Goal: Contribute content: Contribute content

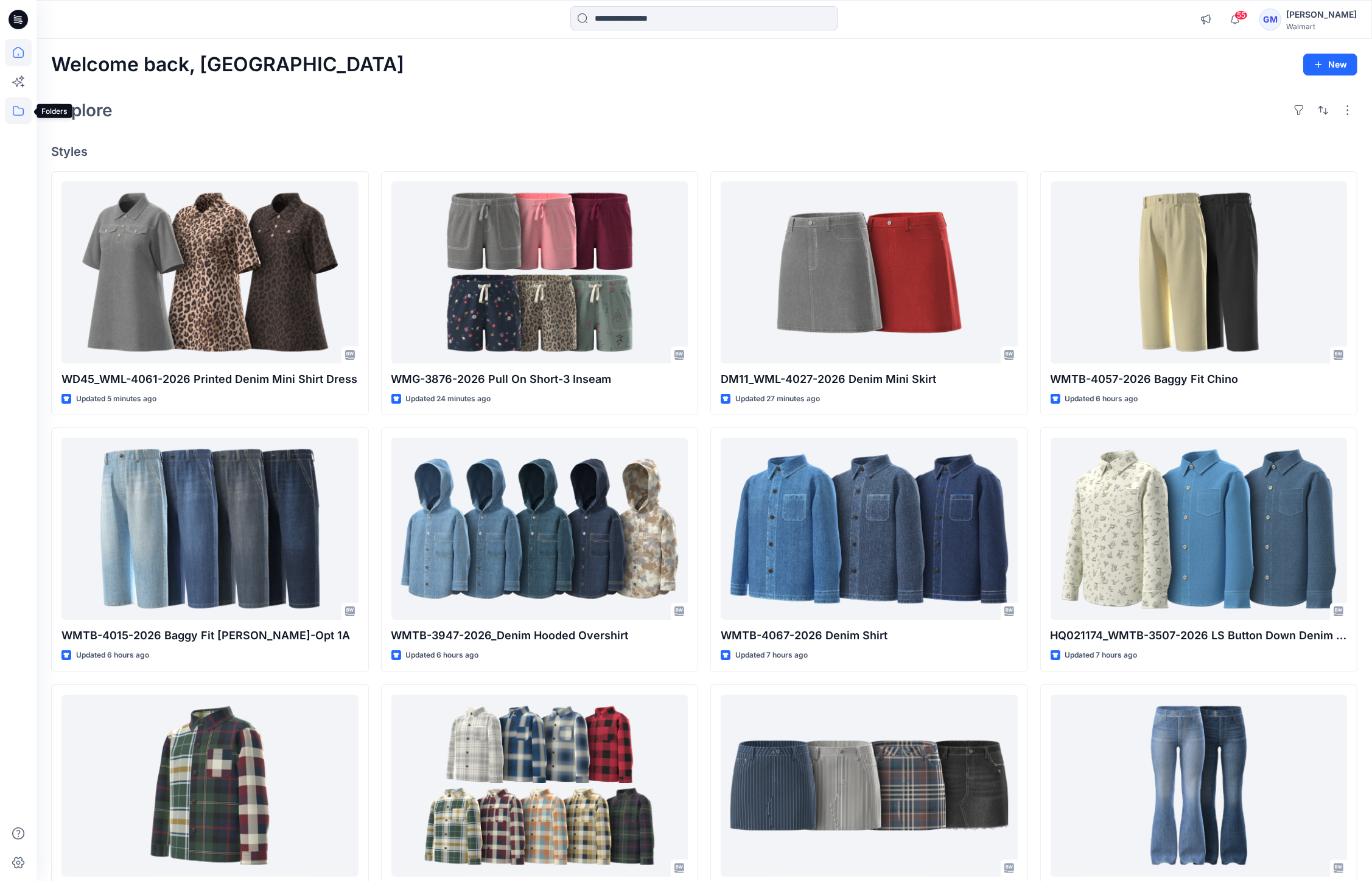
click at [29, 110] on icon at bounding box center [18, 111] width 27 height 27
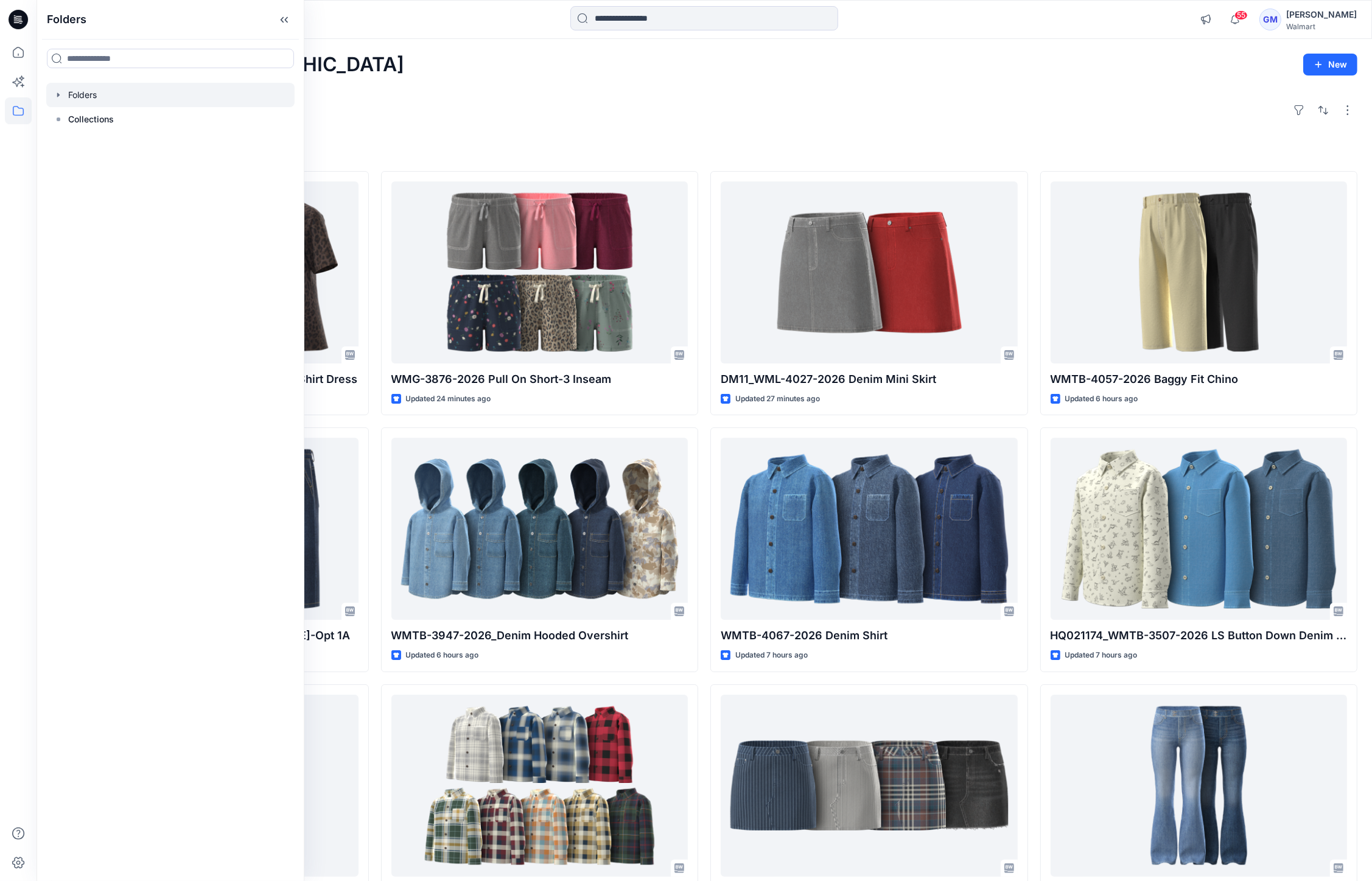
click at [102, 94] on div at bounding box center [170, 94] width 248 height 24
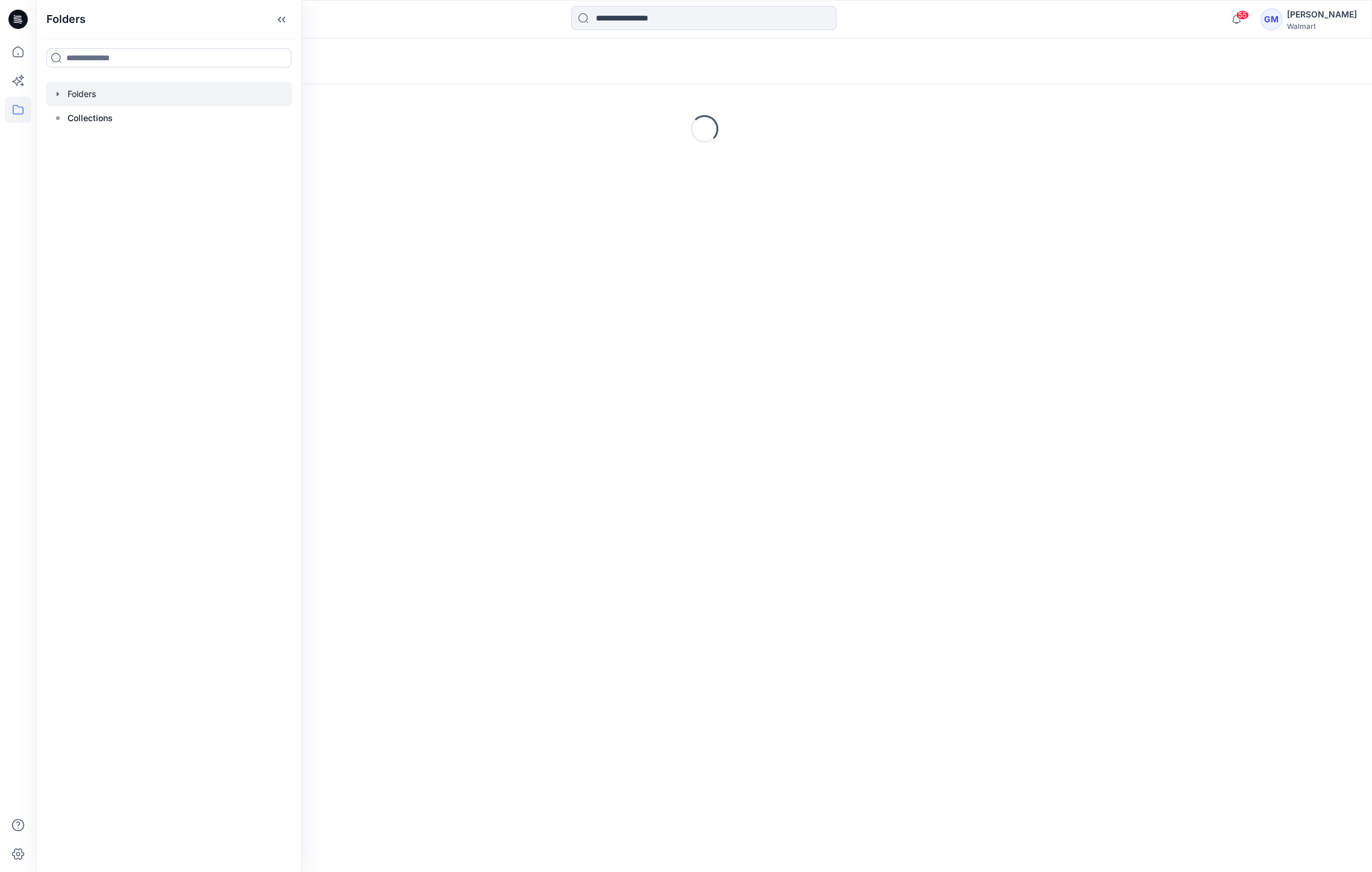
click at [547, 141] on div "Loading..." at bounding box center [704, 129] width 1336 height 181
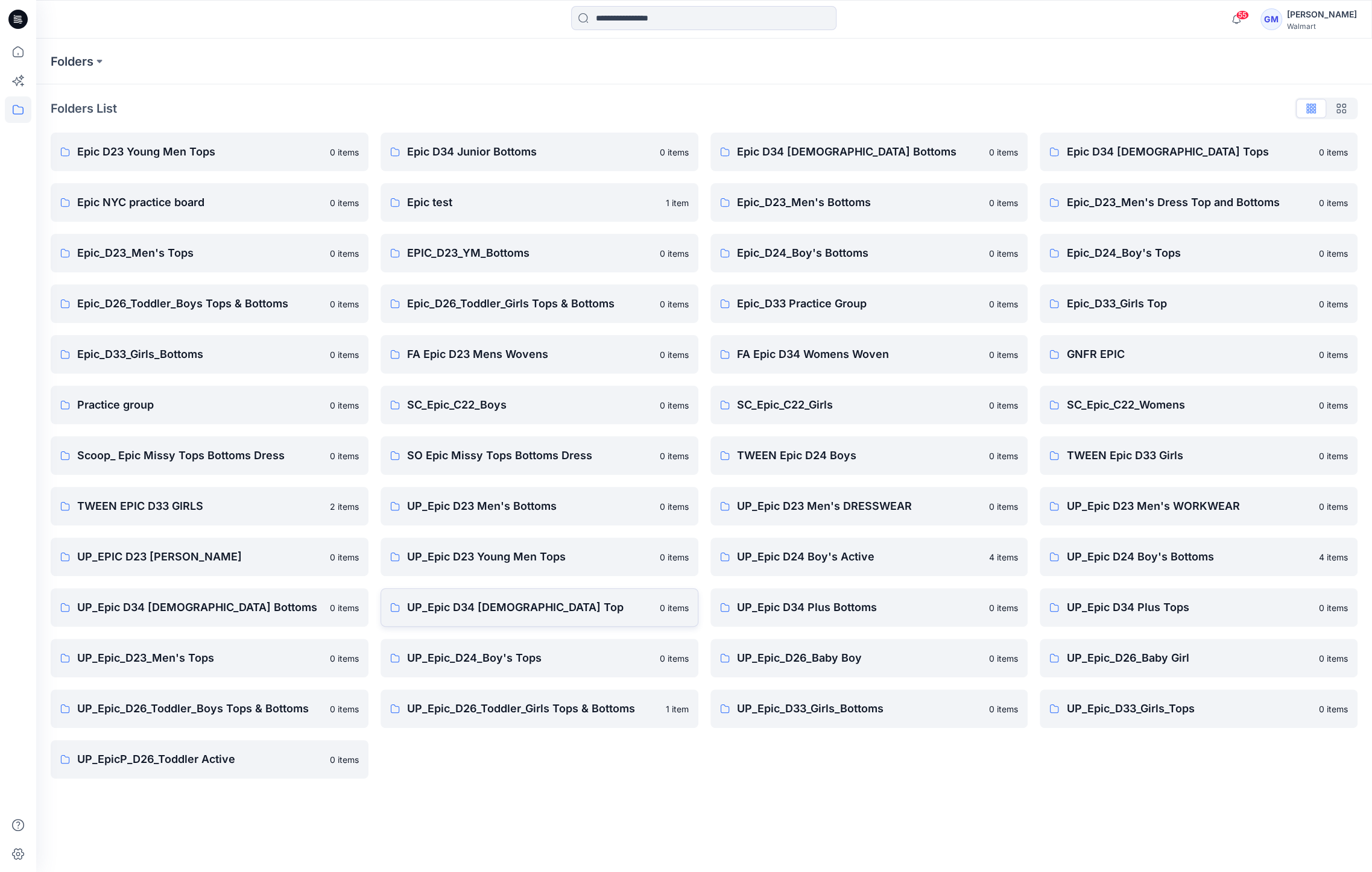
click at [471, 603] on p "UP_Epic D34 Ladies Top" at bounding box center [530, 607] width 245 height 17
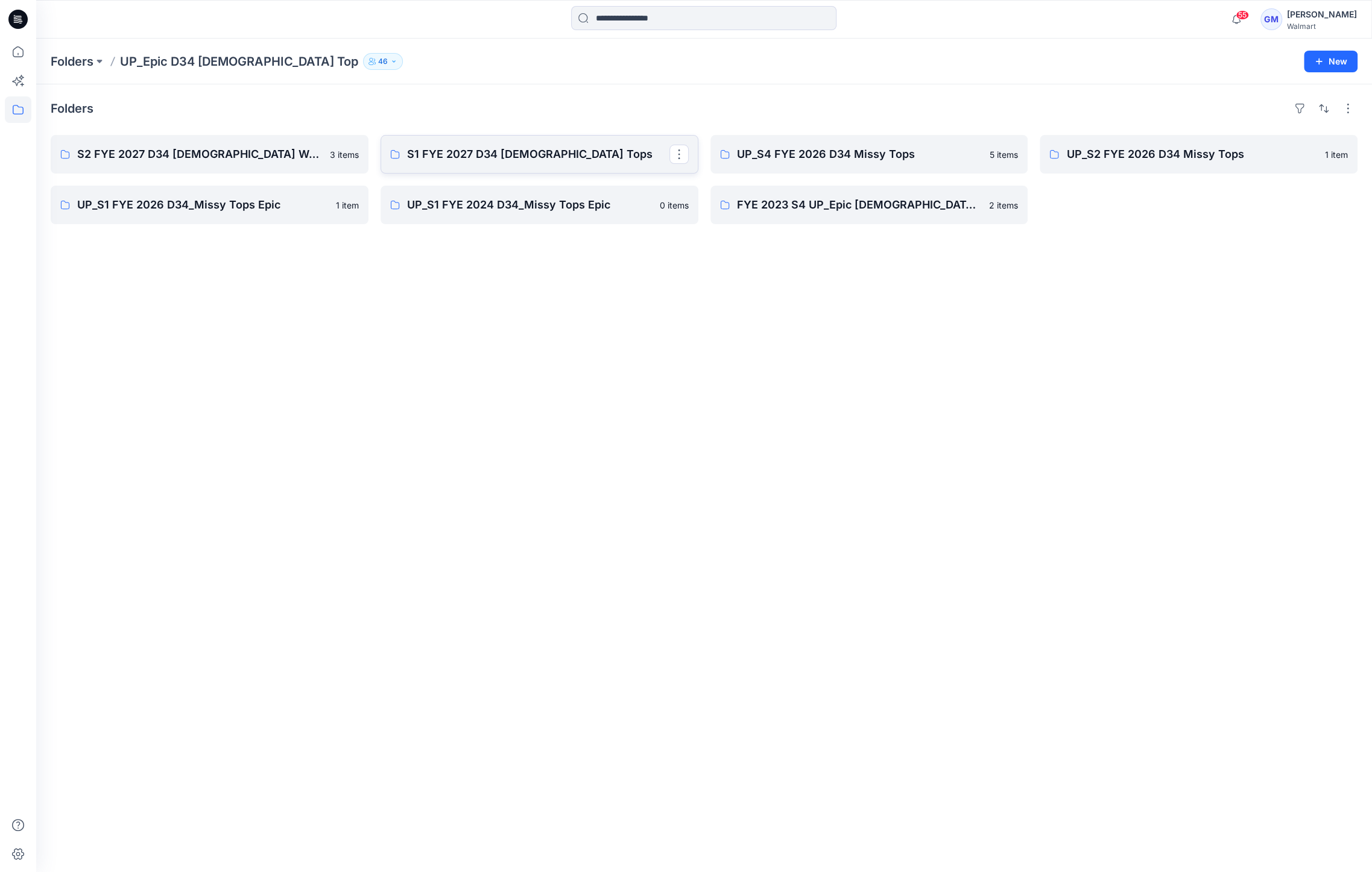
click at [426, 147] on p "S1 FYE 2027 D34 Ladies Tops" at bounding box center [538, 154] width 262 height 17
click at [148, 151] on p "S2 FYE 2027 D34 Ladies Woven Tops and Jackets" at bounding box center [208, 154] width 262 height 17
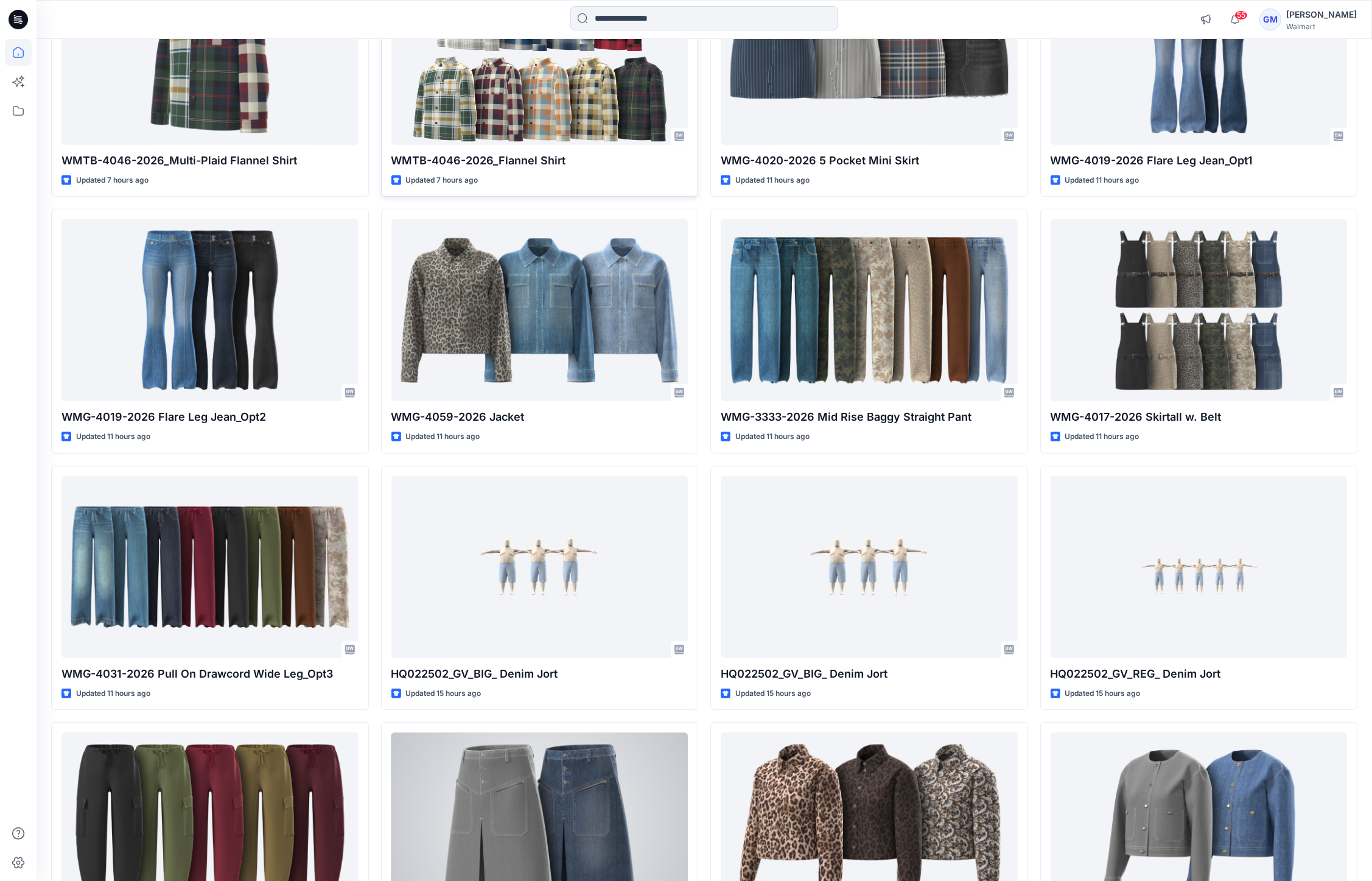
scroll to position [875, 0]
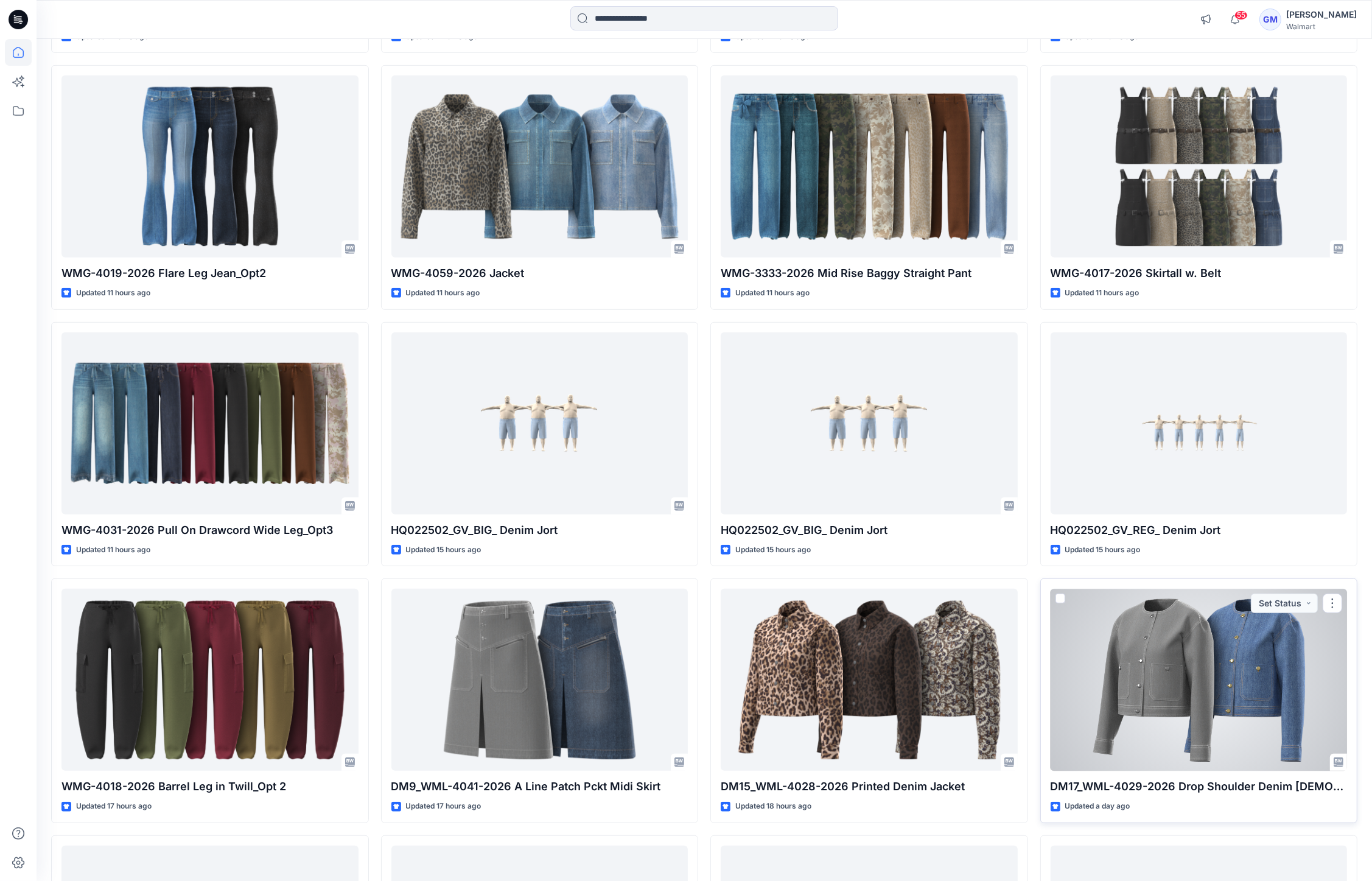
click at [1209, 685] on div at bounding box center [1199, 680] width 297 height 182
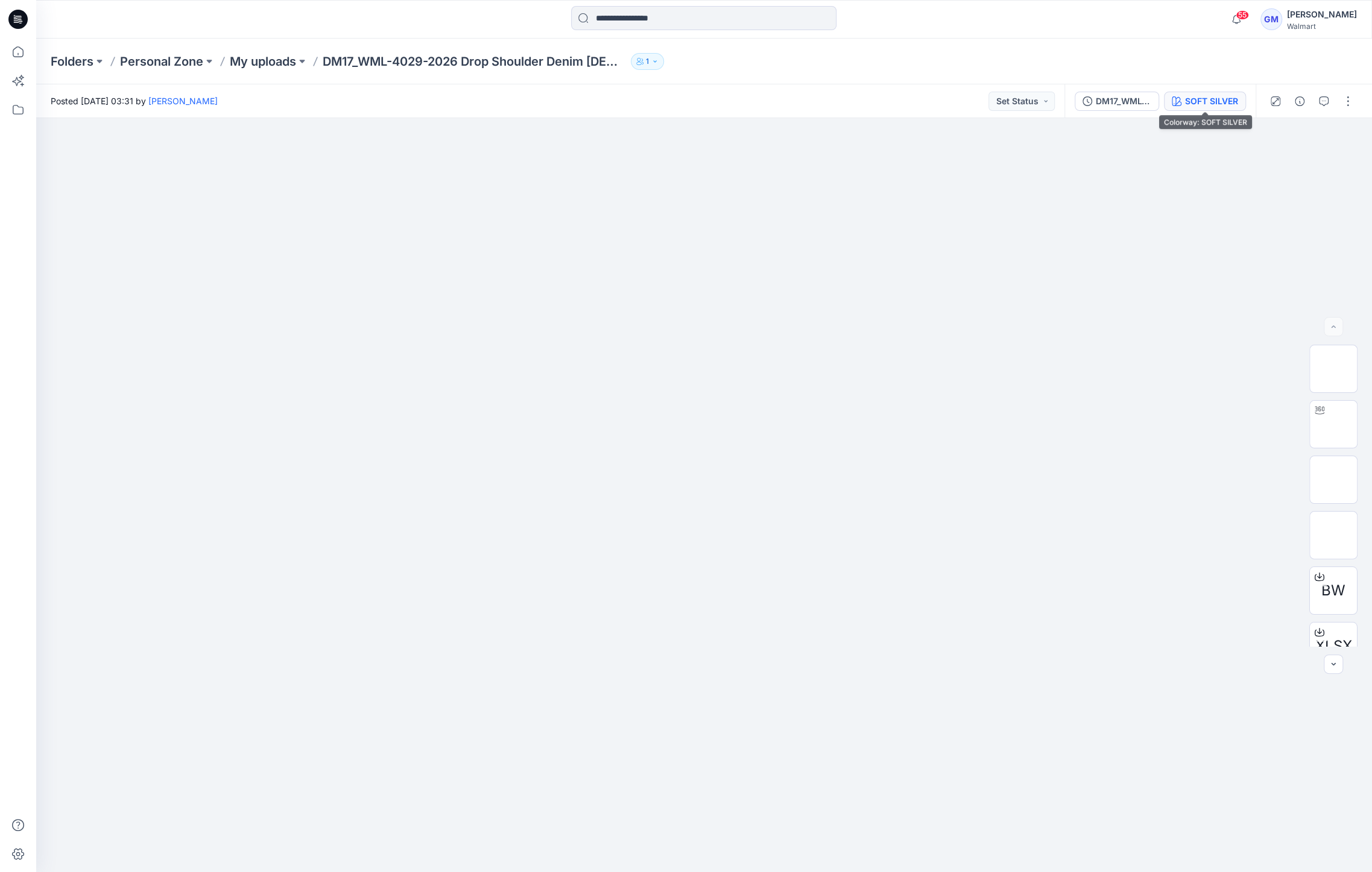
click at [1226, 98] on div "SOFT SILVER" at bounding box center [1211, 101] width 53 height 14
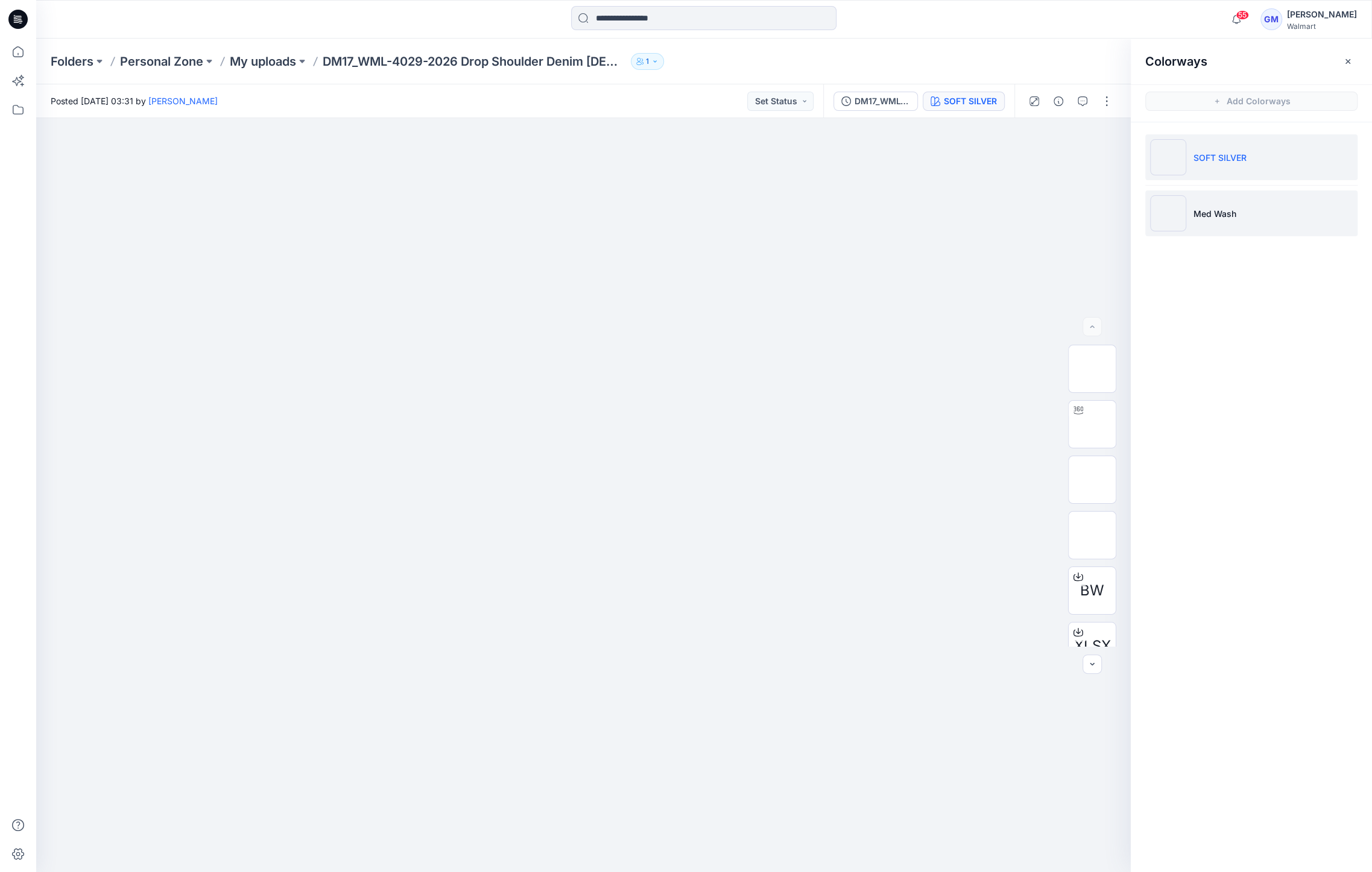
click at [1253, 212] on li "Med Wash" at bounding box center [1251, 213] width 212 height 46
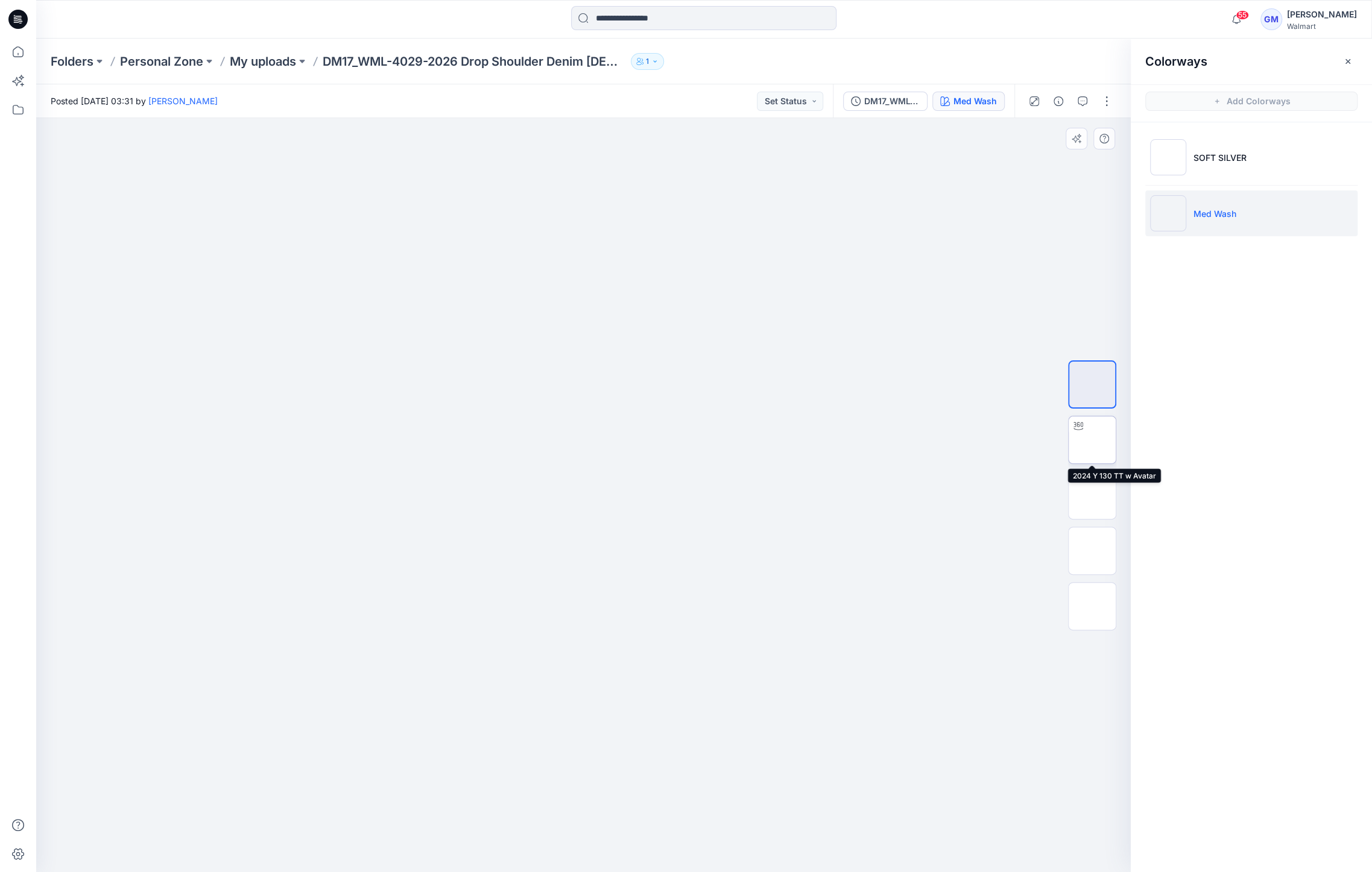
click at [1092, 440] on img at bounding box center [1092, 440] width 0 height 0
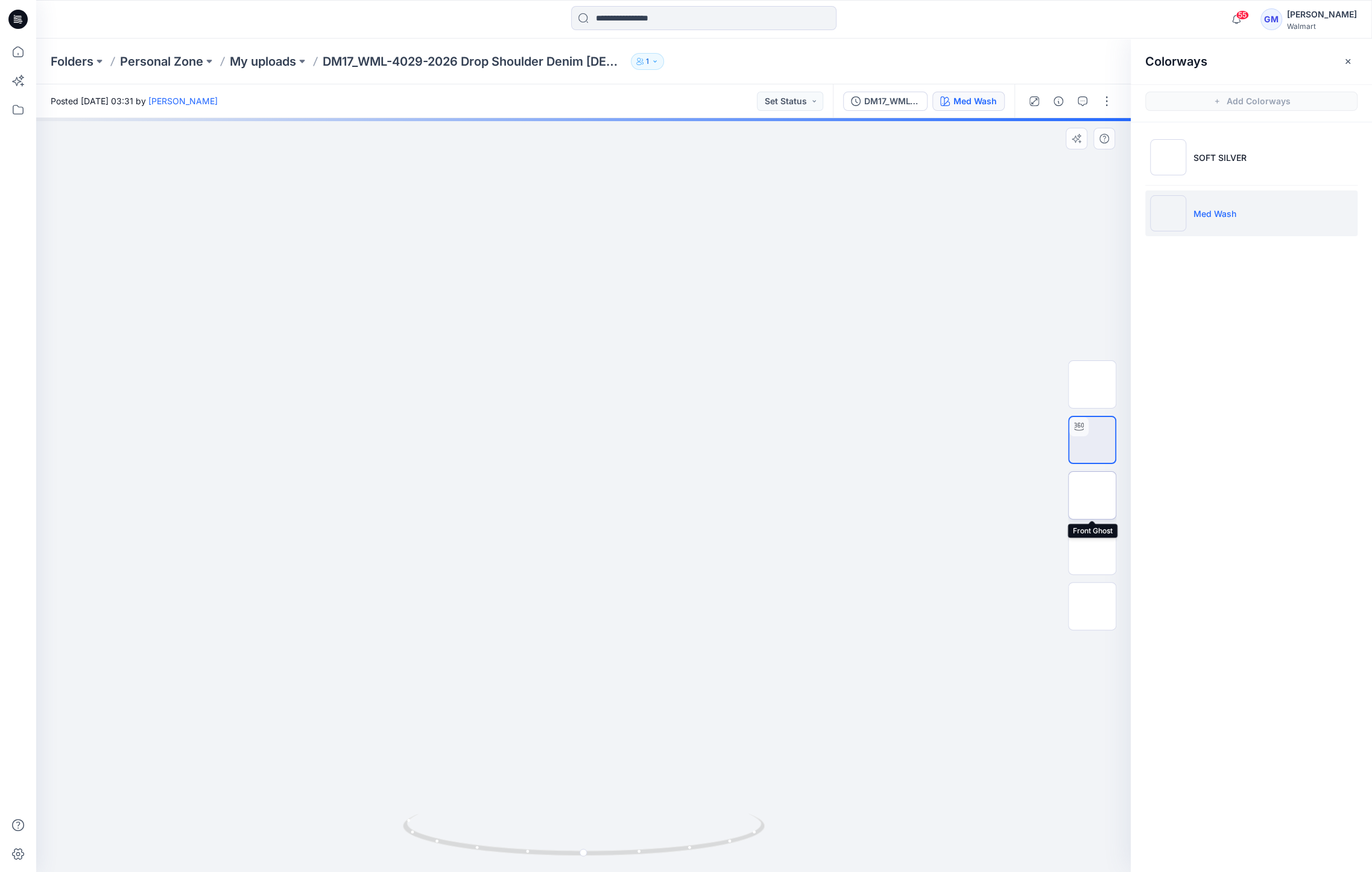
click at [1092, 496] on img at bounding box center [1092, 496] width 0 height 0
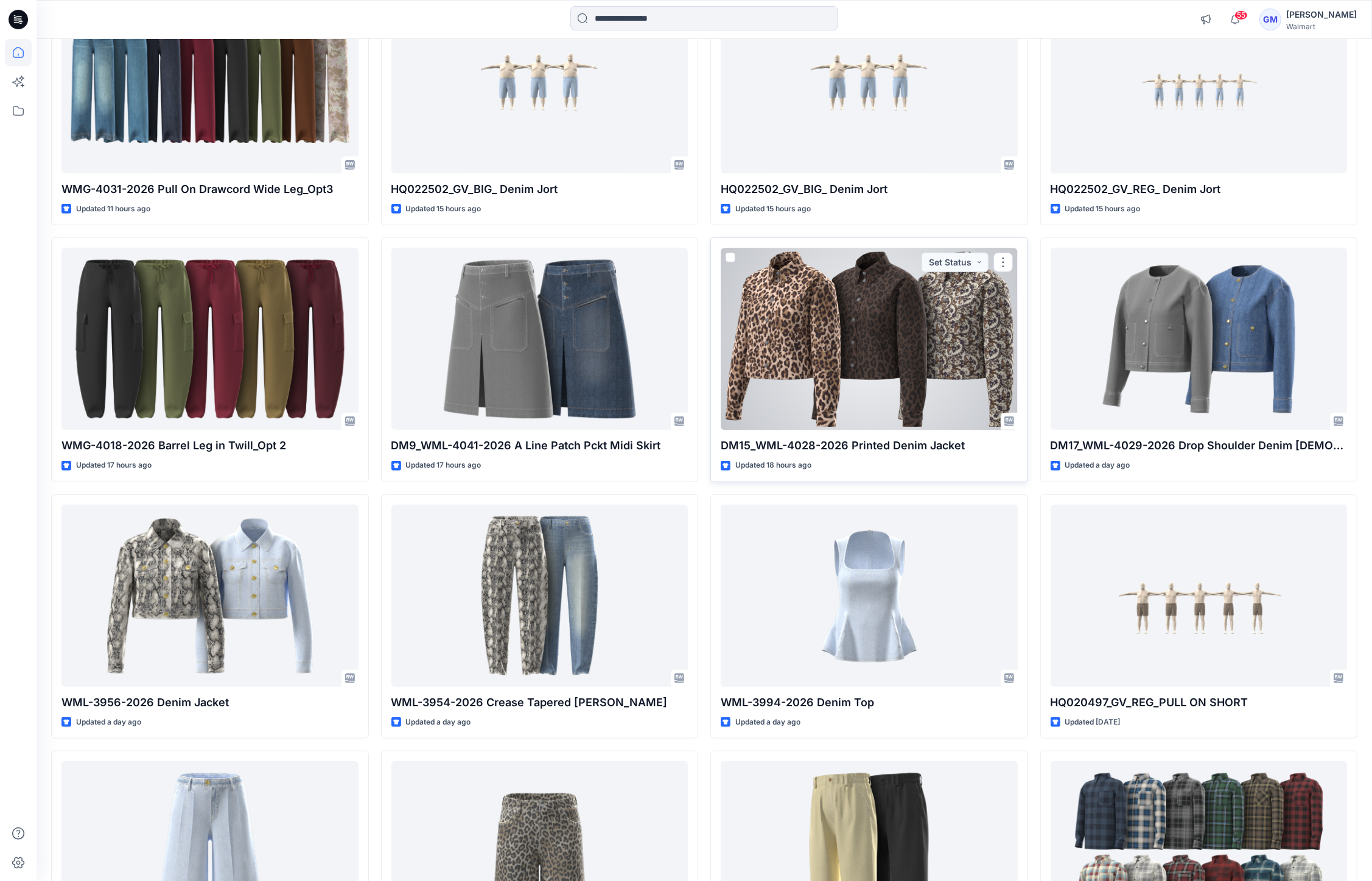
scroll to position [1239, 0]
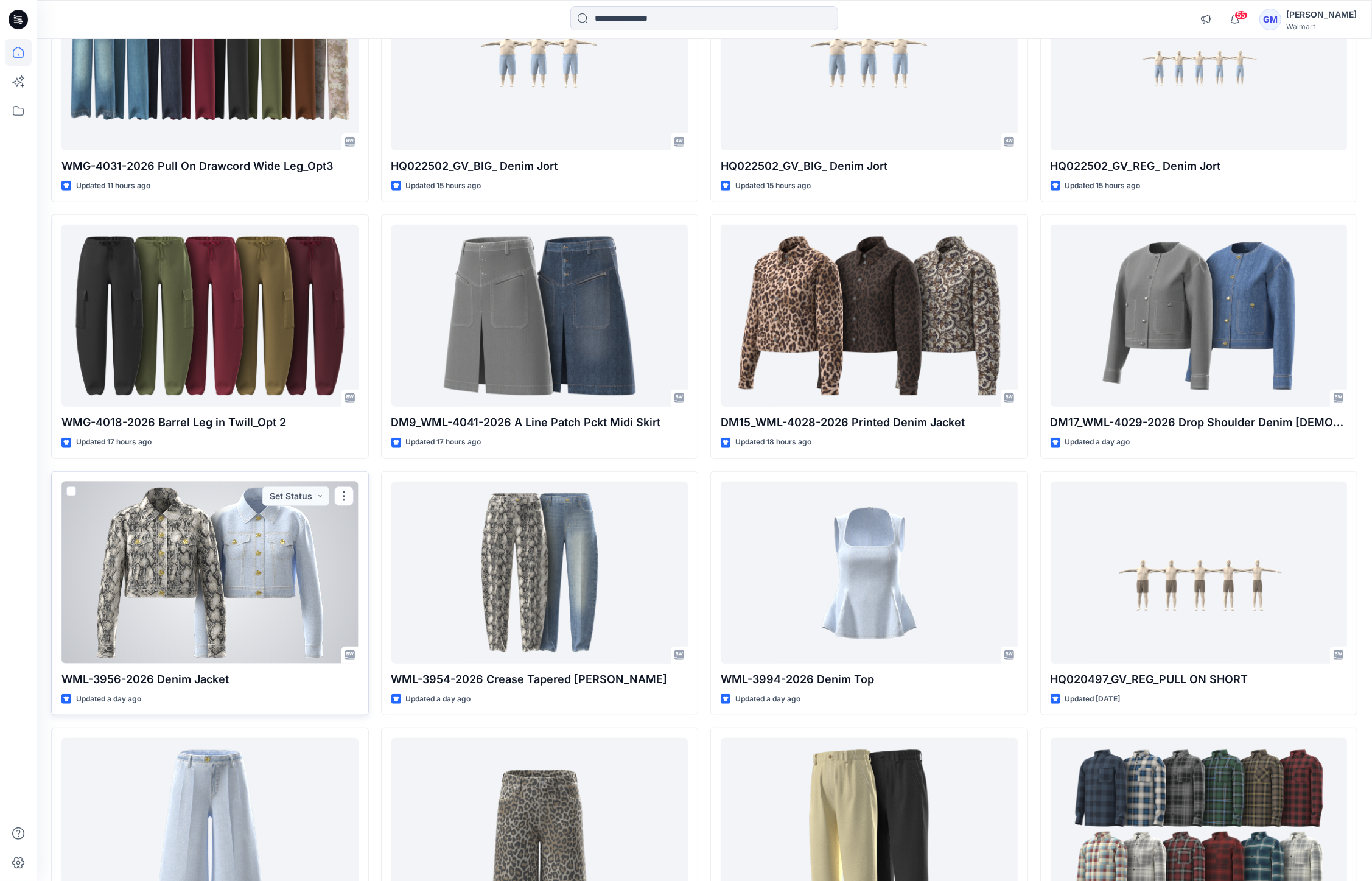
click at [302, 607] on div at bounding box center [210, 572] width 297 height 182
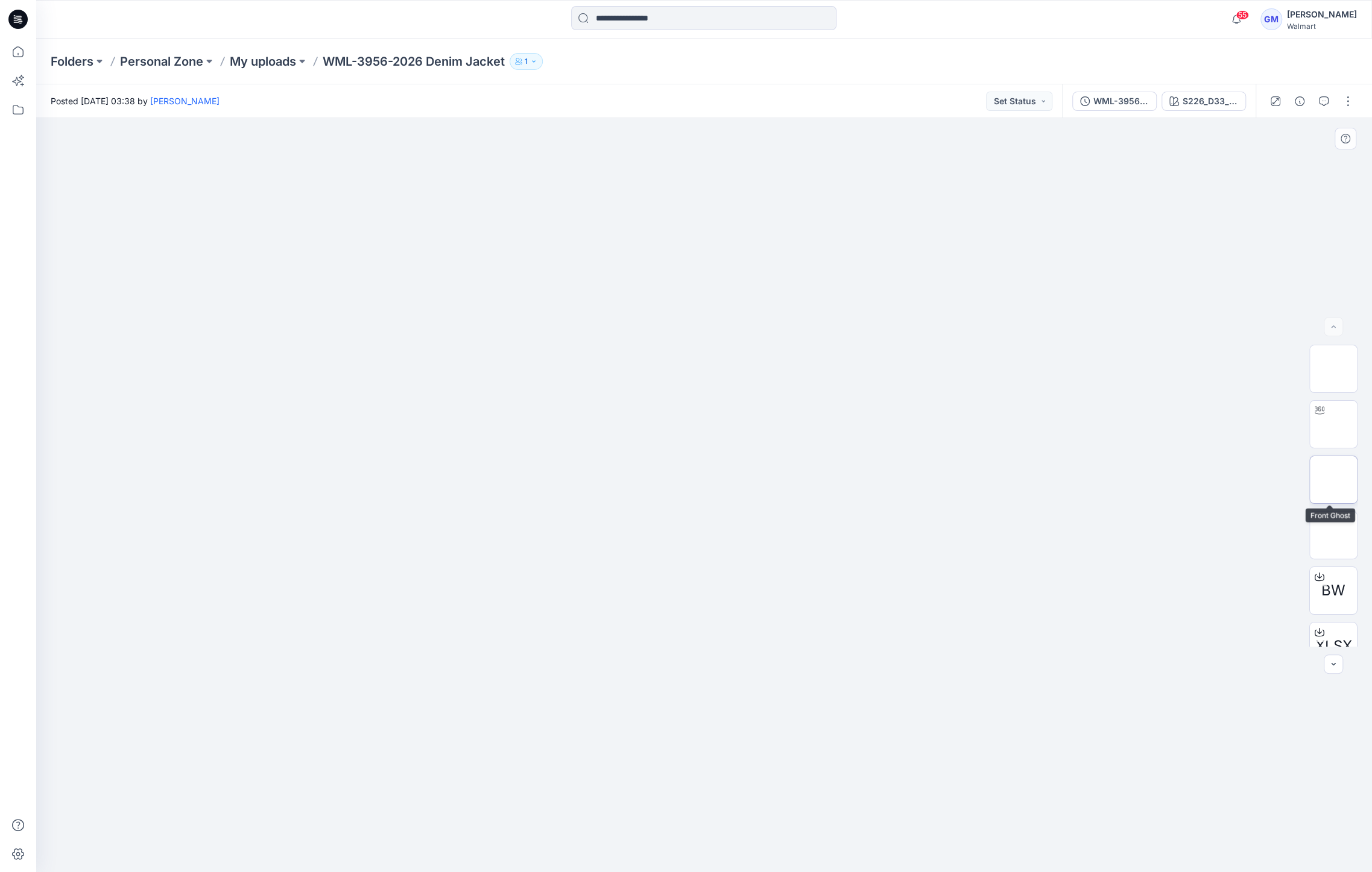
click at [1333, 480] on img at bounding box center [1333, 480] width 0 height 0
click at [1333, 424] on img at bounding box center [1333, 424] width 0 height 0
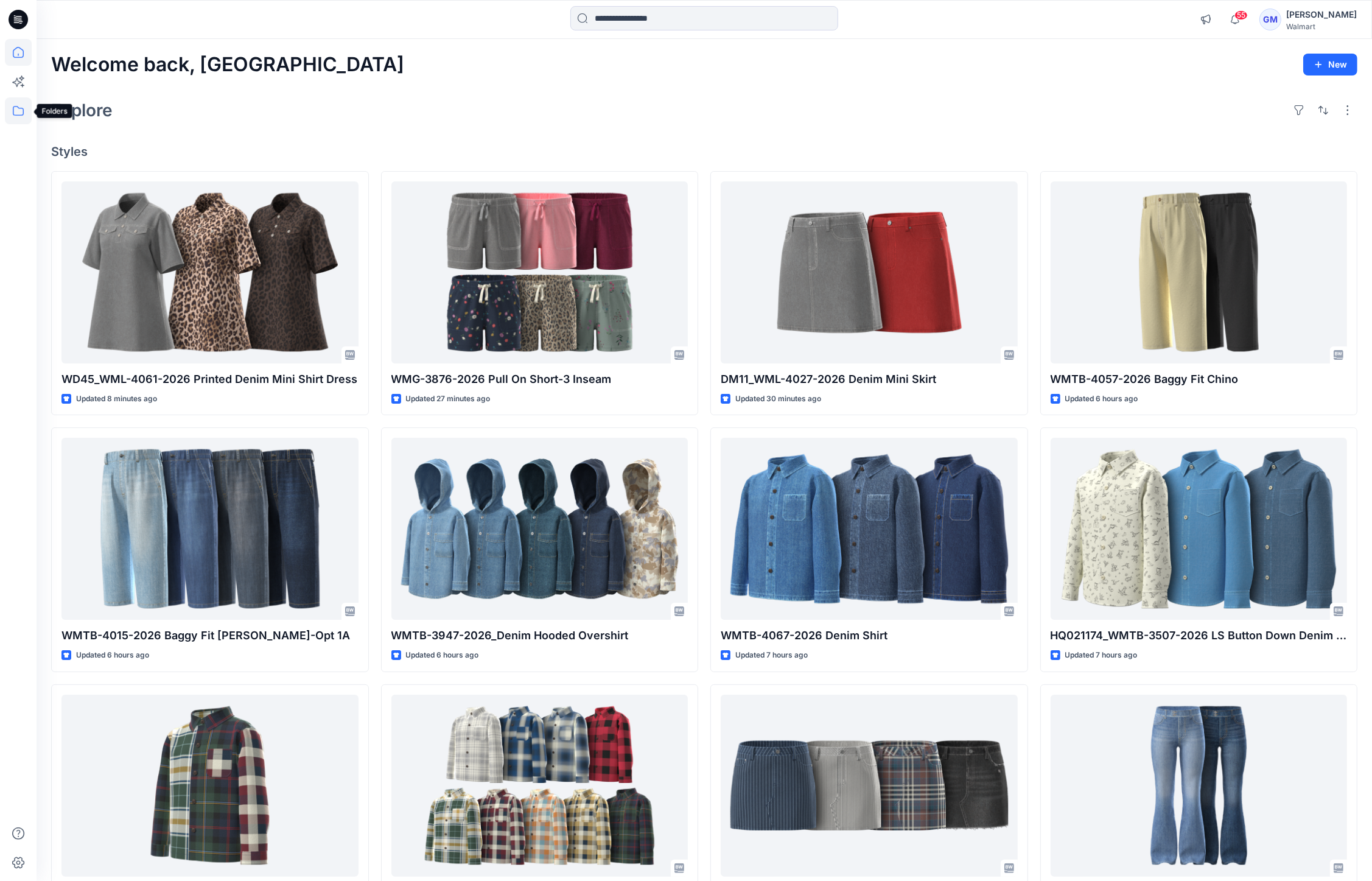
click at [22, 106] on icon at bounding box center [18, 111] width 27 height 27
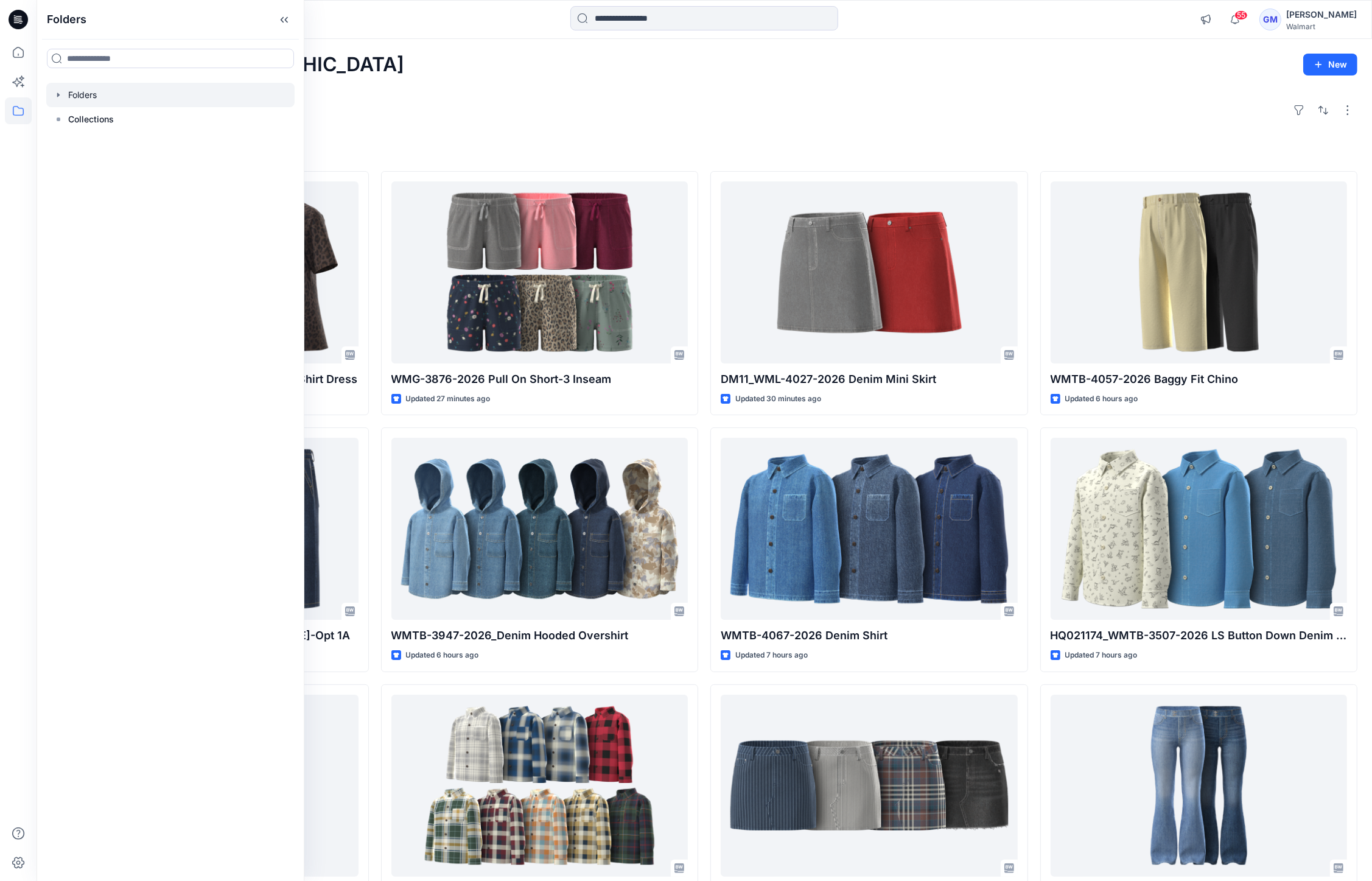
click at [137, 99] on div at bounding box center [170, 94] width 248 height 24
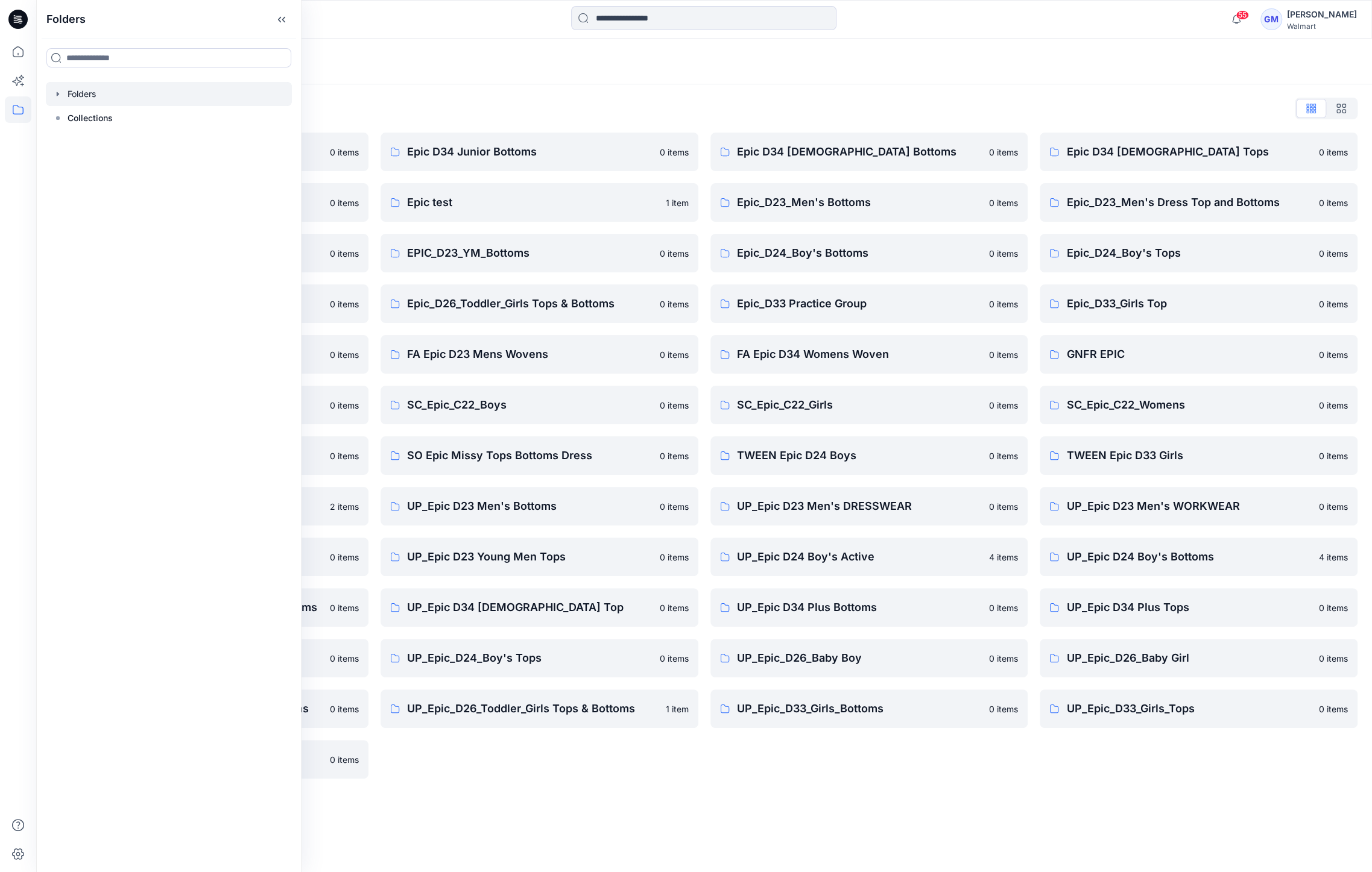
click at [525, 103] on div "Folders List" at bounding box center [704, 108] width 1307 height 19
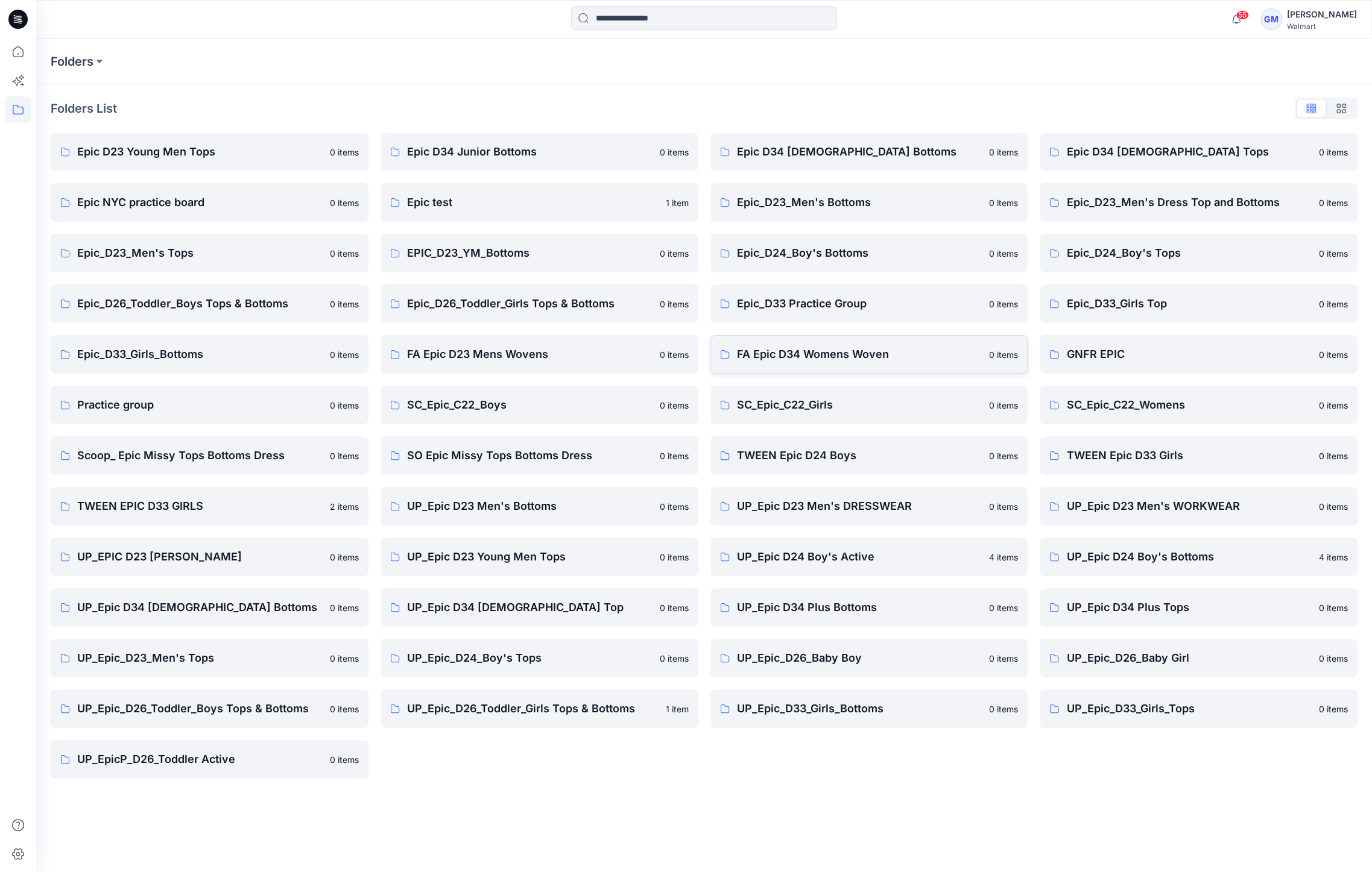
click at [813, 346] on p "FA Epic D34 Womens Woven" at bounding box center [859, 354] width 245 height 17
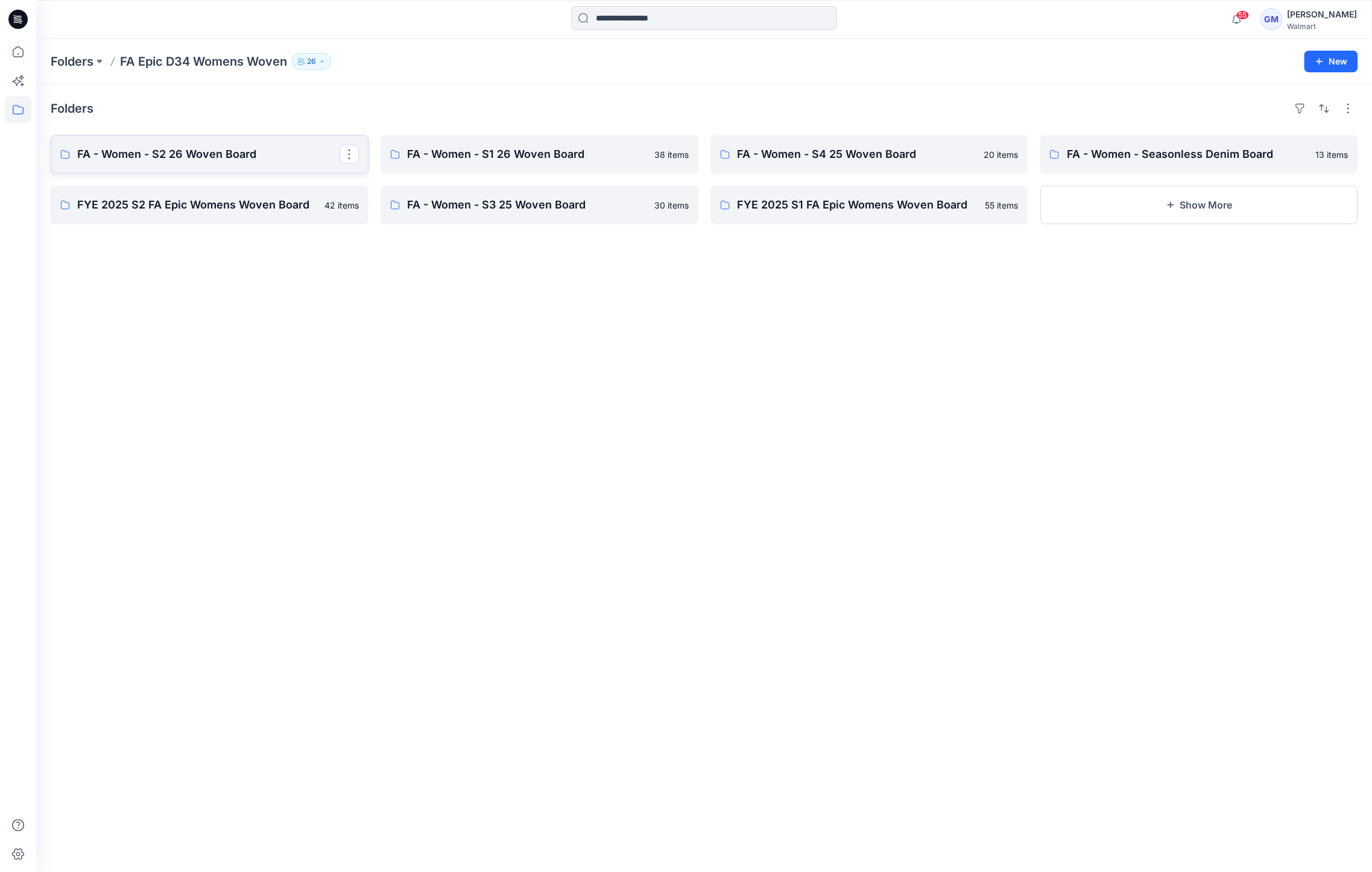
click at [210, 156] on p "FA - Women - S2 26 Woven Board" at bounding box center [208, 154] width 262 height 17
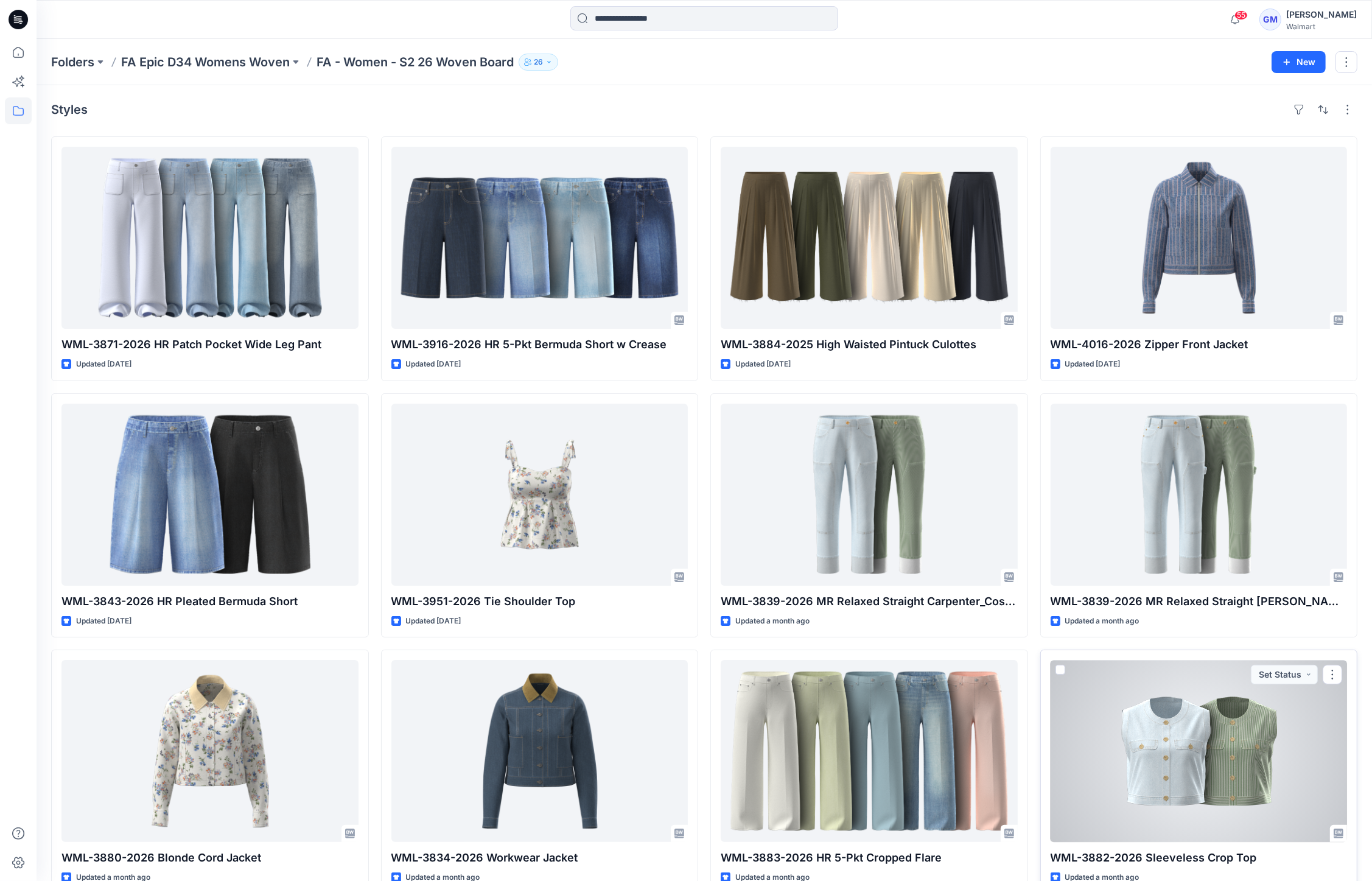
click at [1207, 752] on div at bounding box center [1199, 751] width 297 height 182
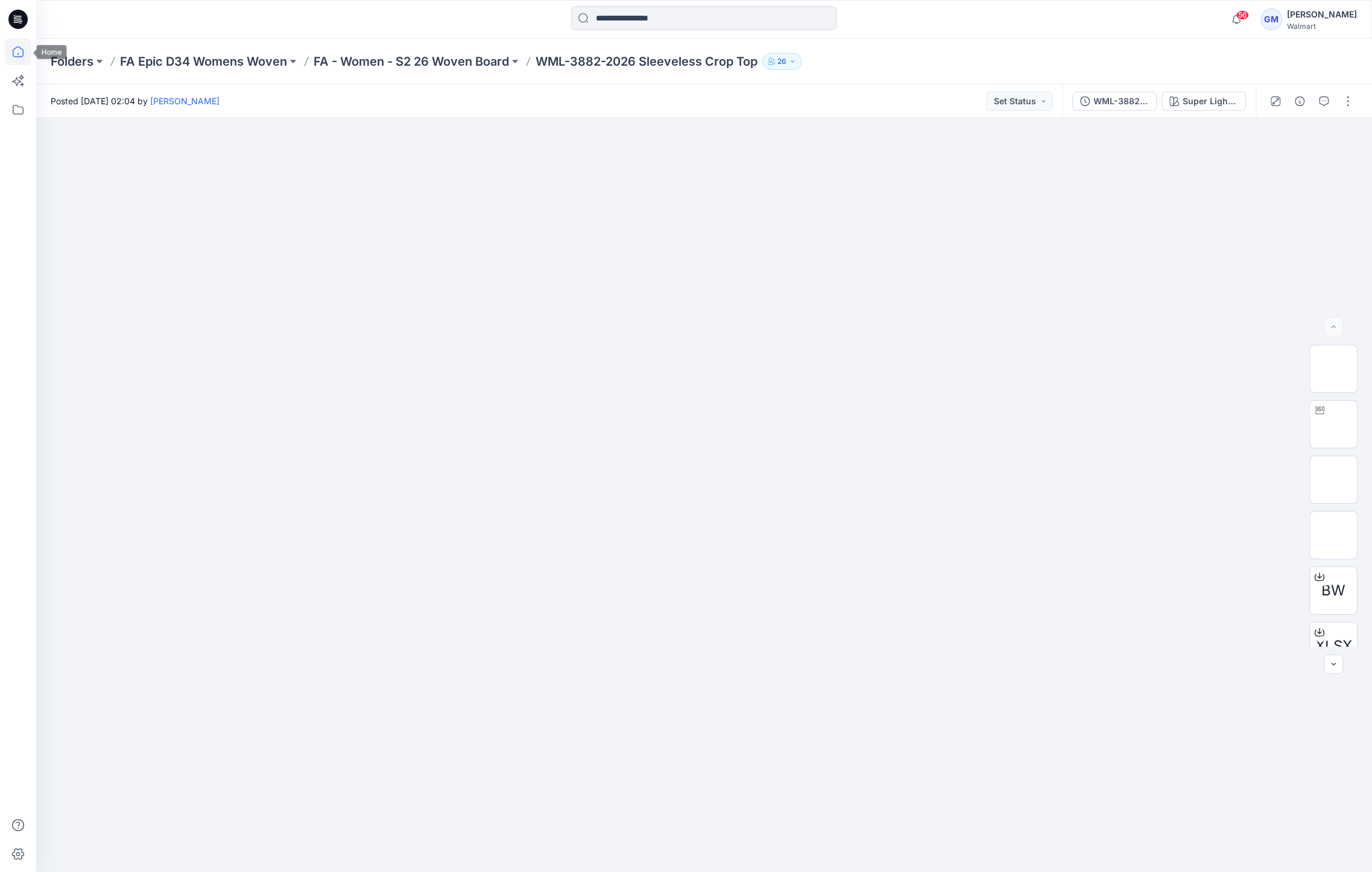
click at [17, 53] on icon at bounding box center [18, 52] width 26 height 26
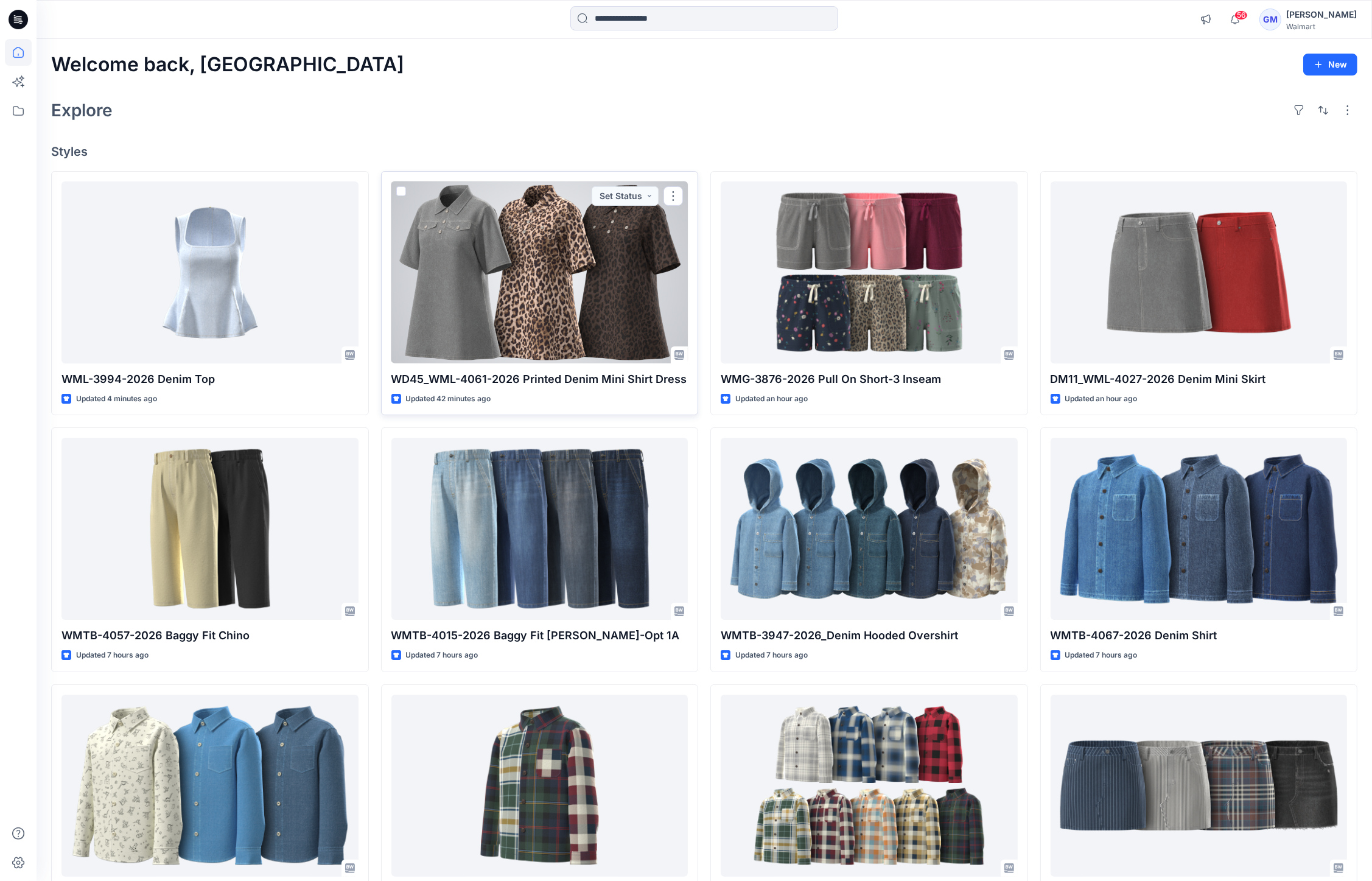
click at [487, 263] on div at bounding box center [540, 272] width 297 height 182
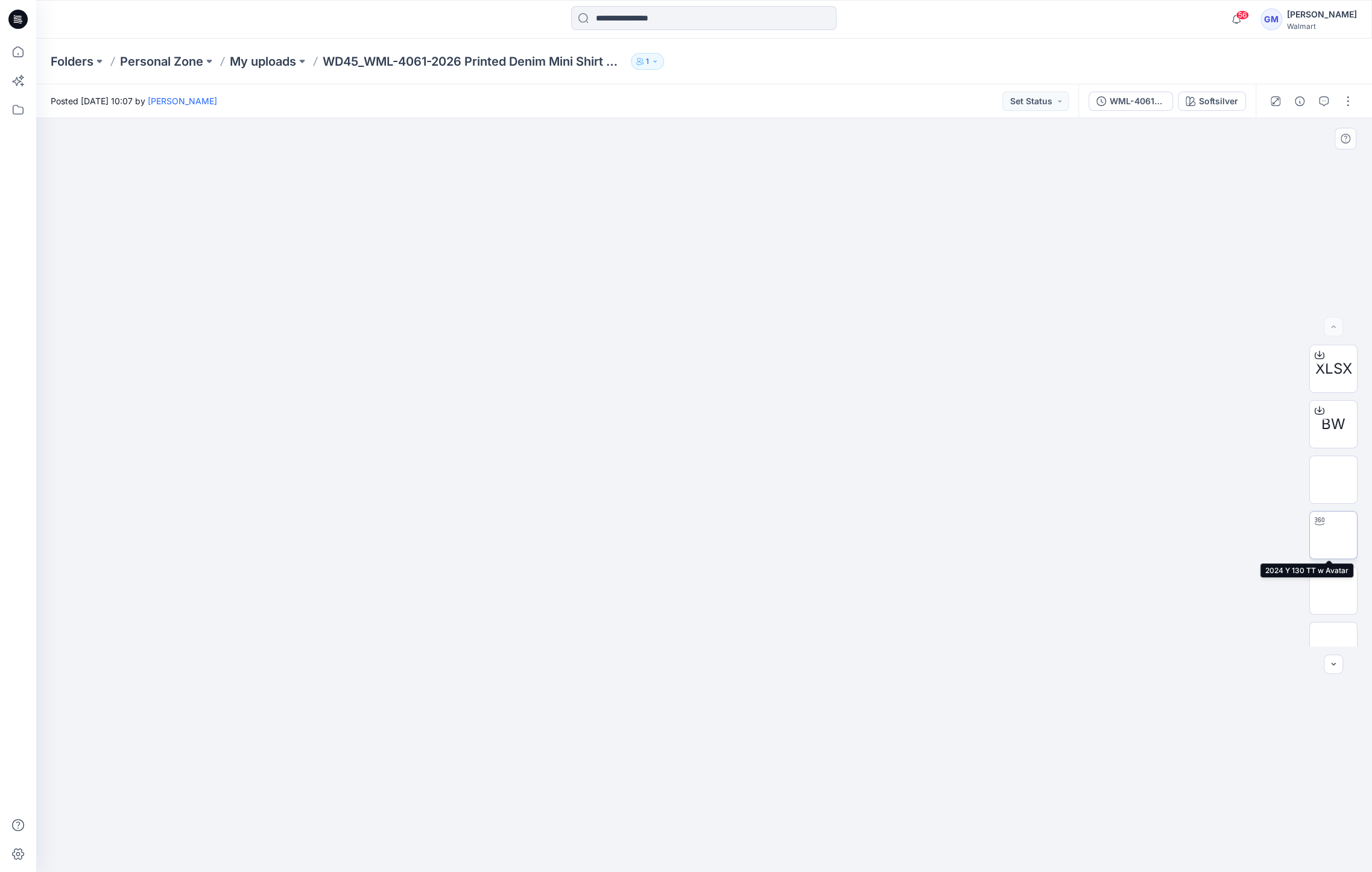
click at [1333, 535] on img at bounding box center [1333, 535] width 0 height 0
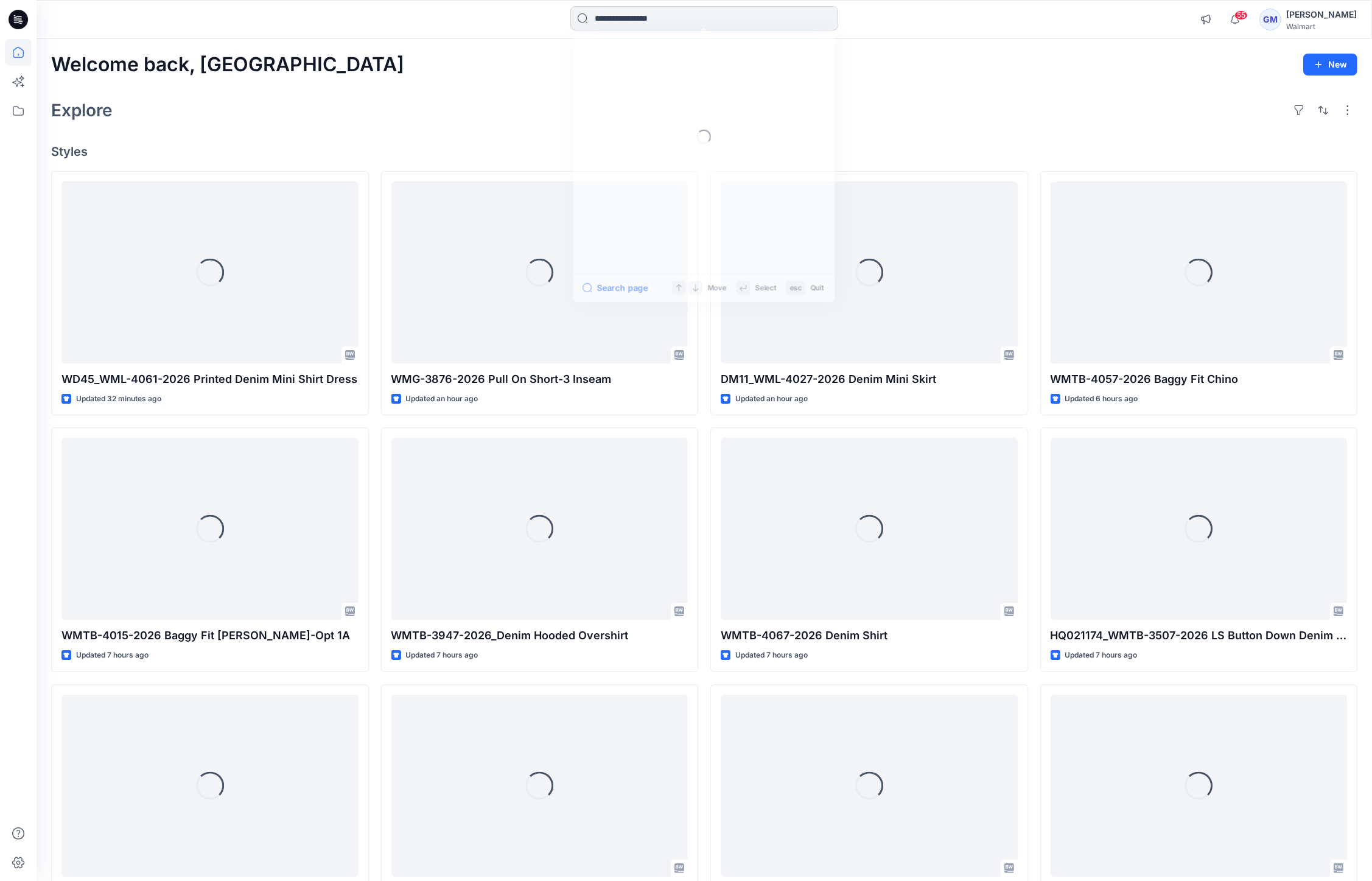
click at [724, 19] on input at bounding box center [704, 18] width 268 height 24
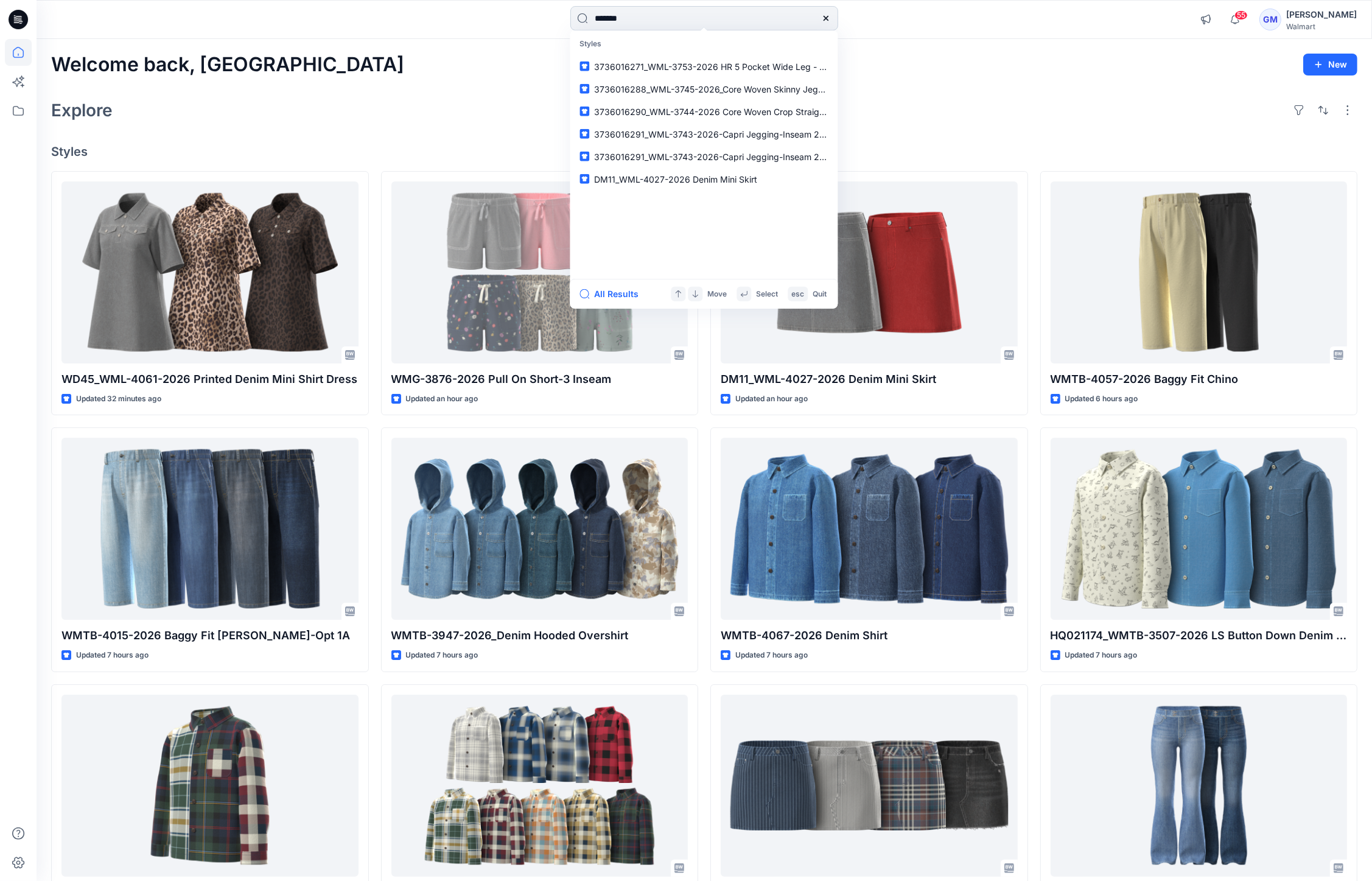
type input "********"
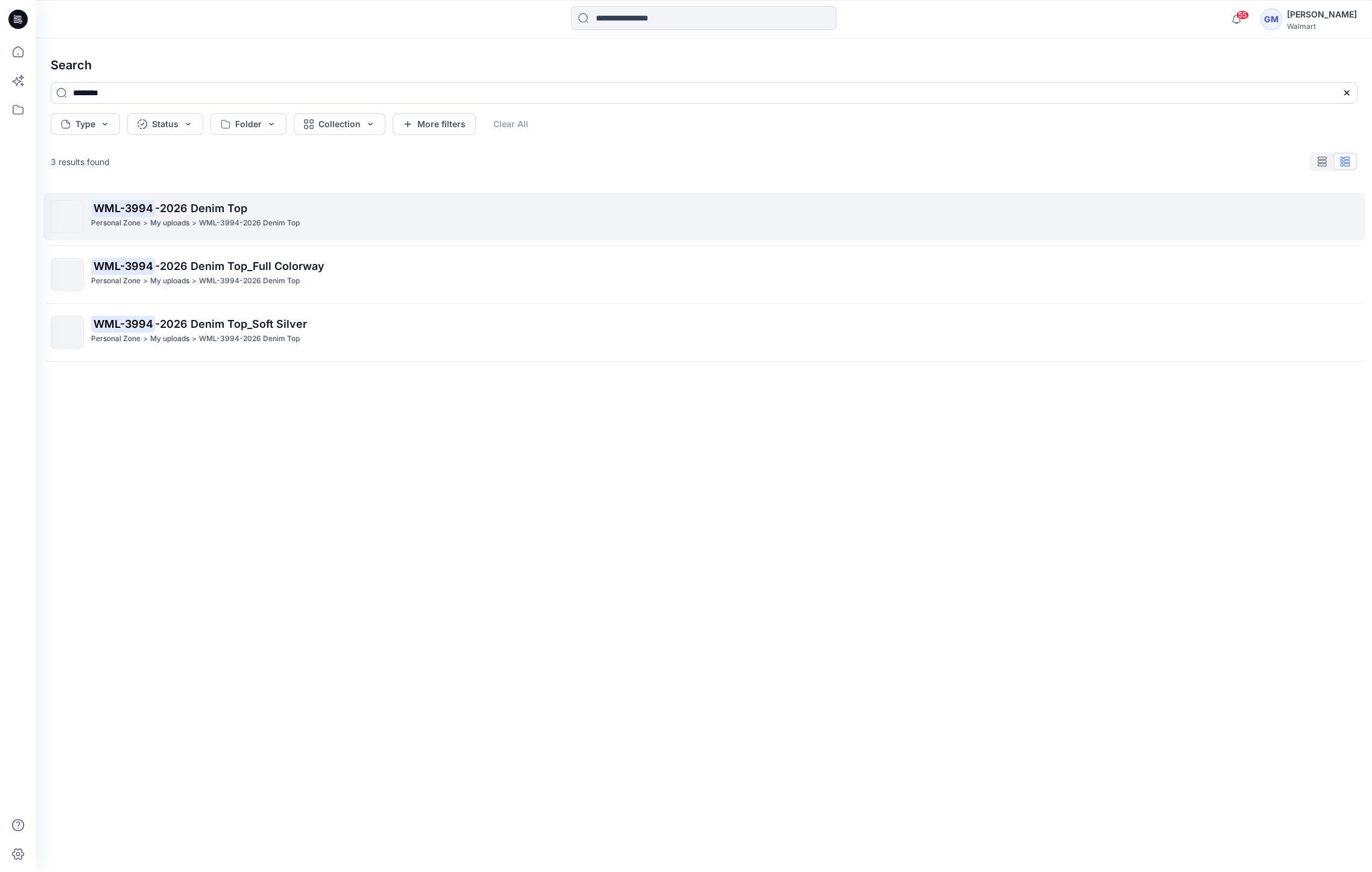
click at [388, 231] on div "WML-3994 -2026 Denim Top Personal Zone > My uploads > WML-3994-2026 Denim Top" at bounding box center [724, 216] width 1266 height 33
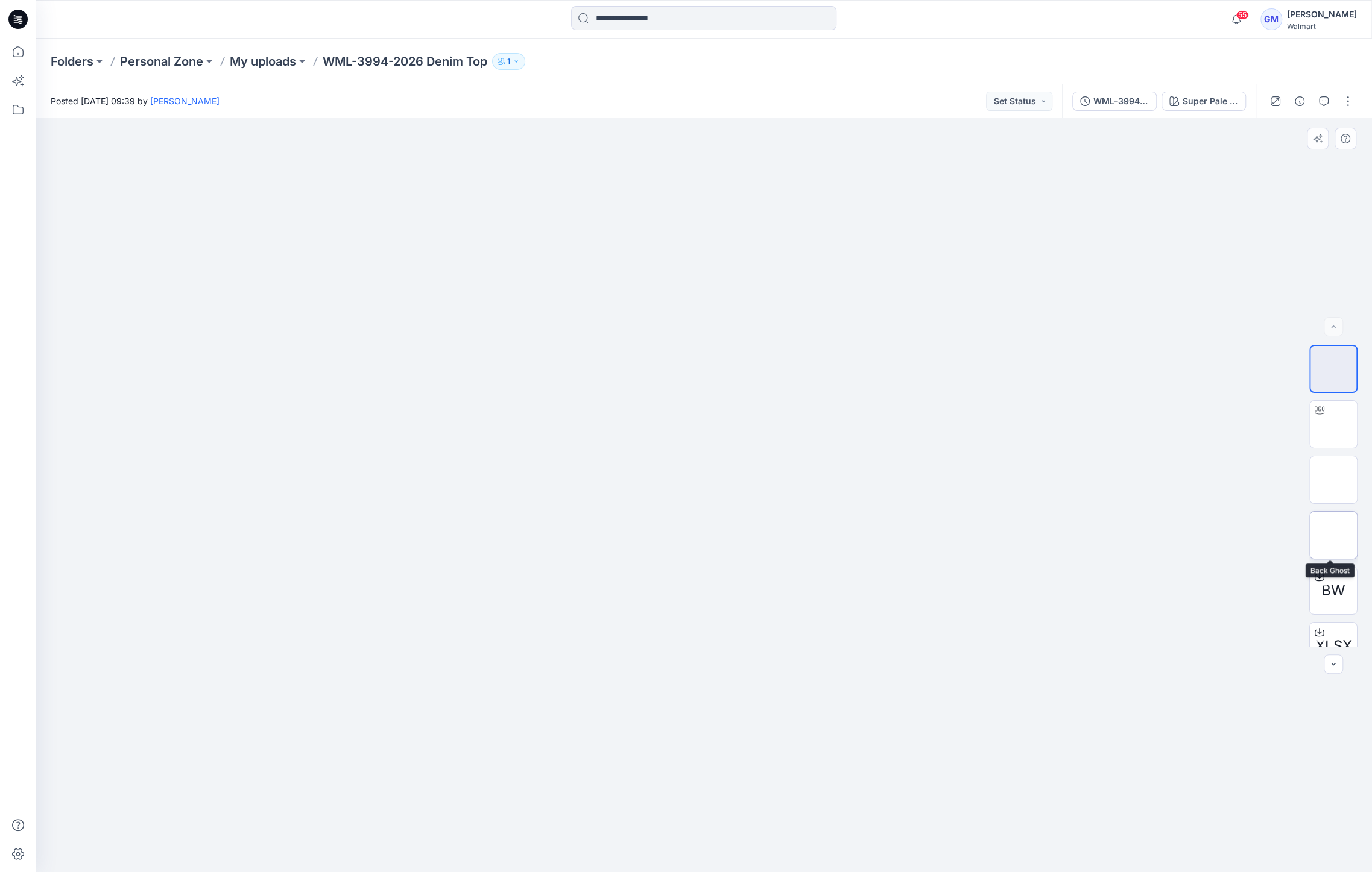
click at [1333, 535] on img at bounding box center [1333, 535] width 0 height 0
click at [1333, 622] on img at bounding box center [1333, 622] width 0 height 0
click at [1349, 99] on button "button" at bounding box center [1347, 101] width 19 height 19
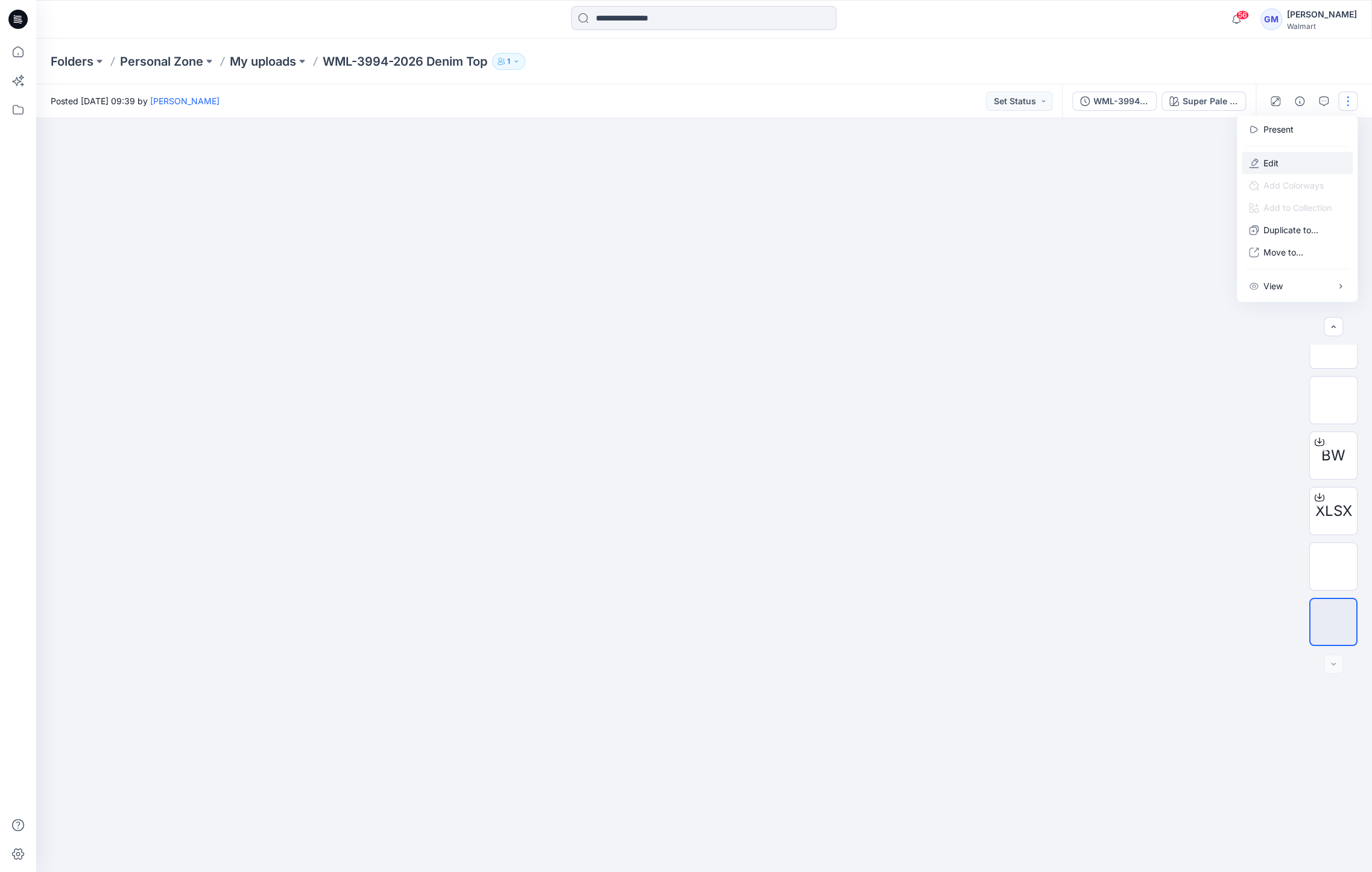
click at [1324, 171] on button "Edit" at bounding box center [1297, 163] width 111 height 22
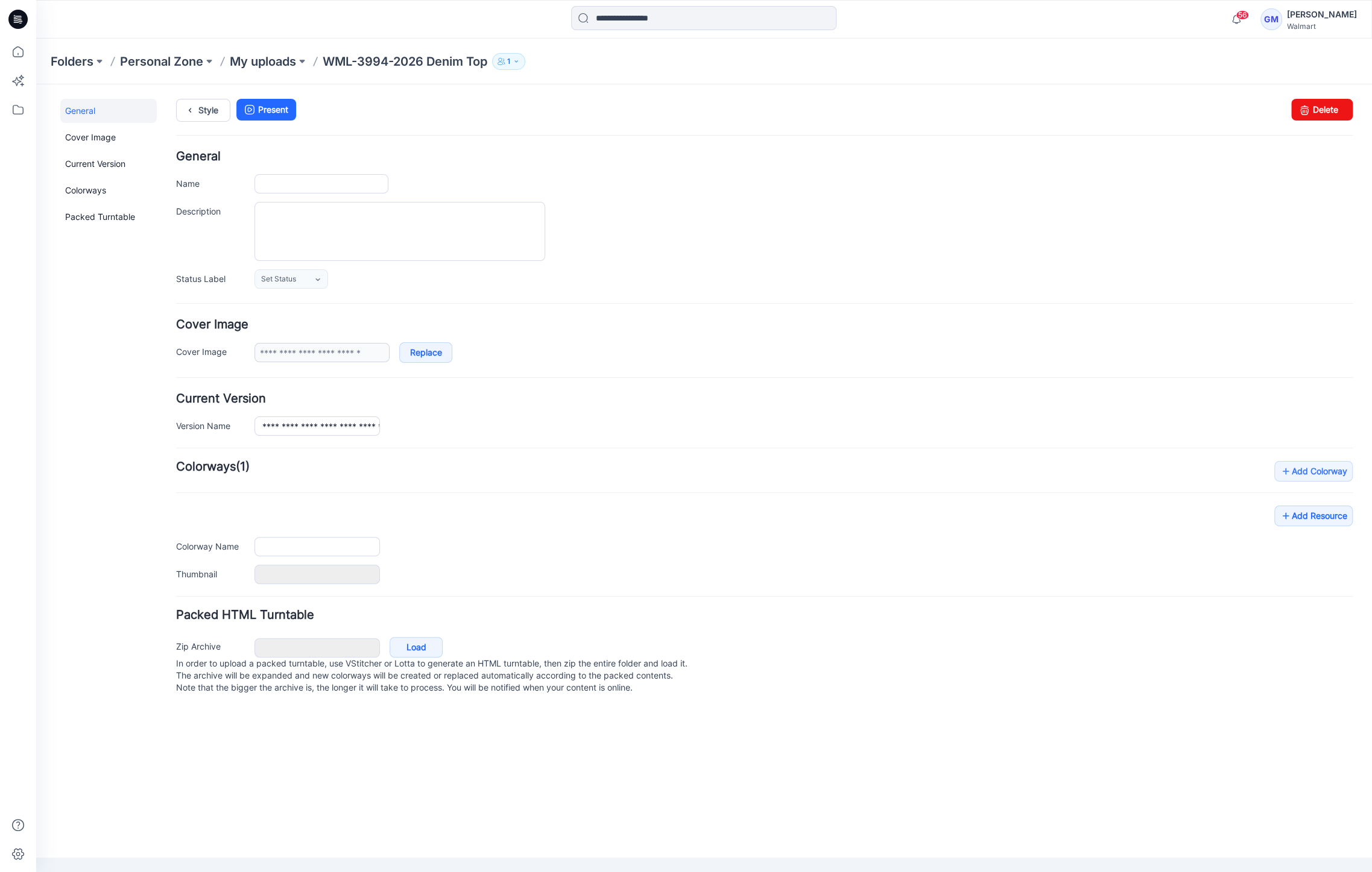
type input "**********"
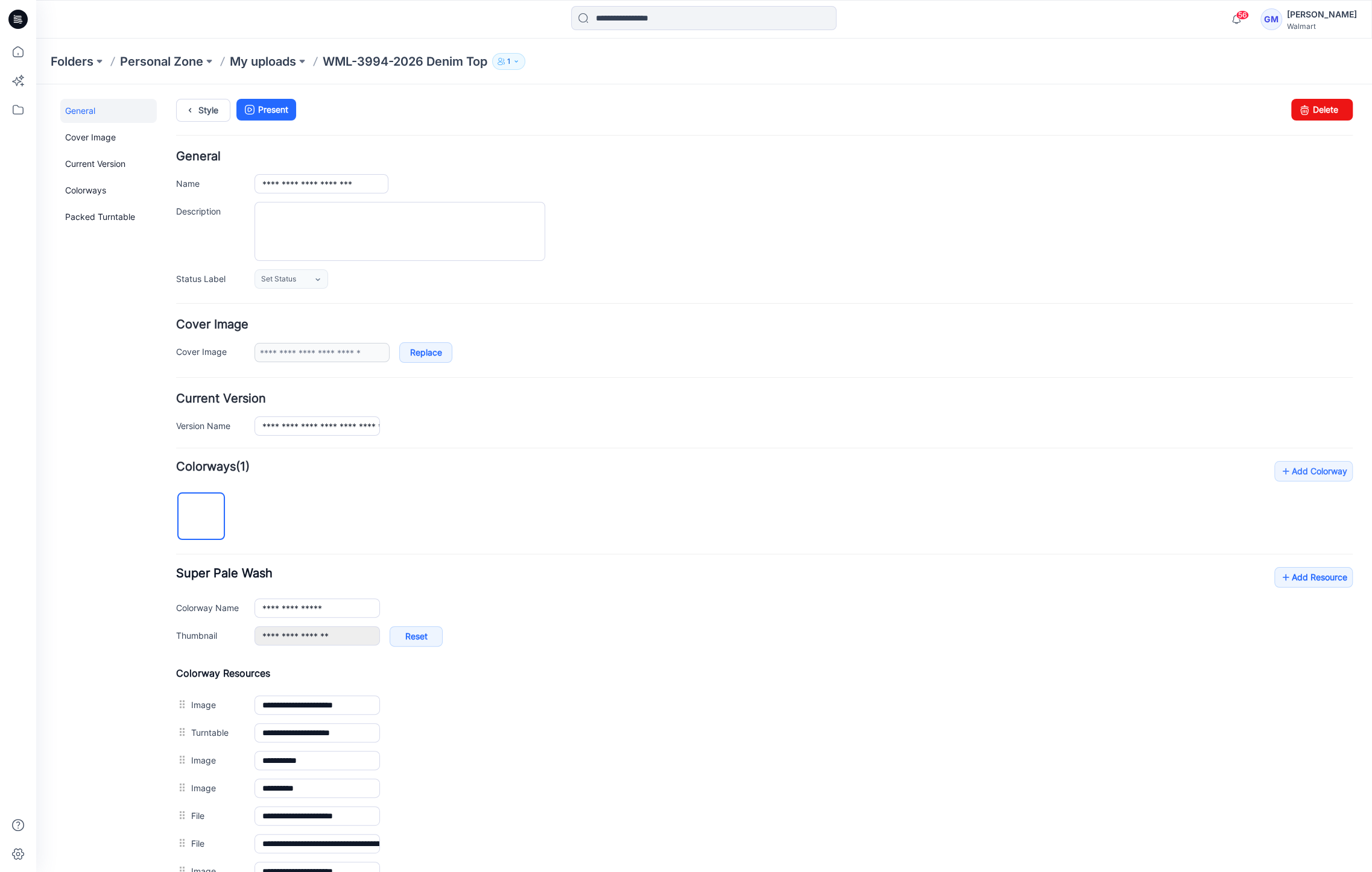
scroll to position [177, 0]
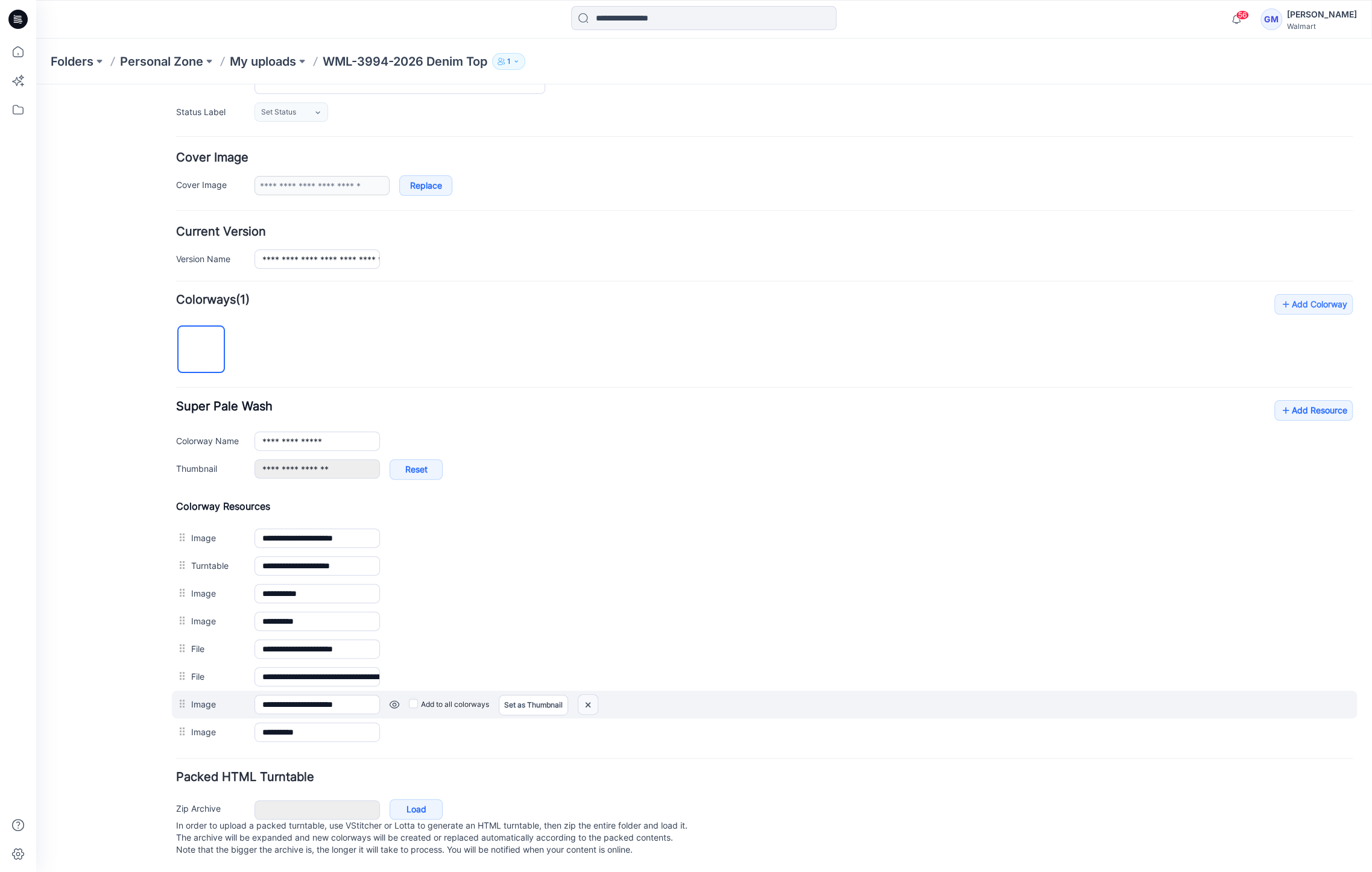
drag, startPoint x: 591, startPoint y: 696, endPoint x: 799, endPoint y: 145, distance: 589.0
click at [591, 696] on img at bounding box center [588, 705] width 19 height 20
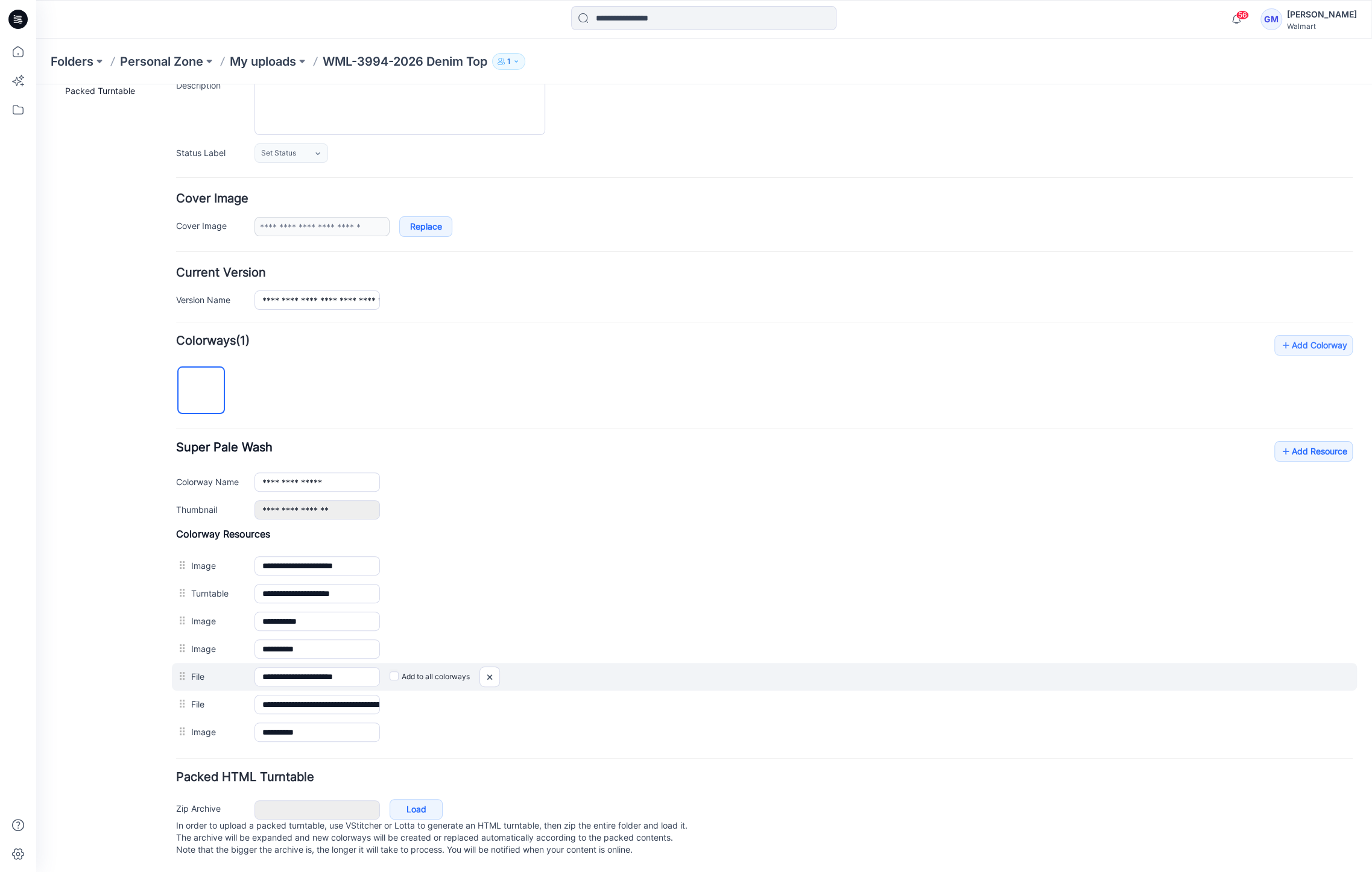
scroll to position [137, 0]
drag, startPoint x: 341, startPoint y: 671, endPoint x: 540, endPoint y: 665, distance: 199.1
click at [540, 665] on div "**********" at bounding box center [764, 676] width 1185 height 28
click at [484, 667] on img at bounding box center [489, 677] width 19 height 20
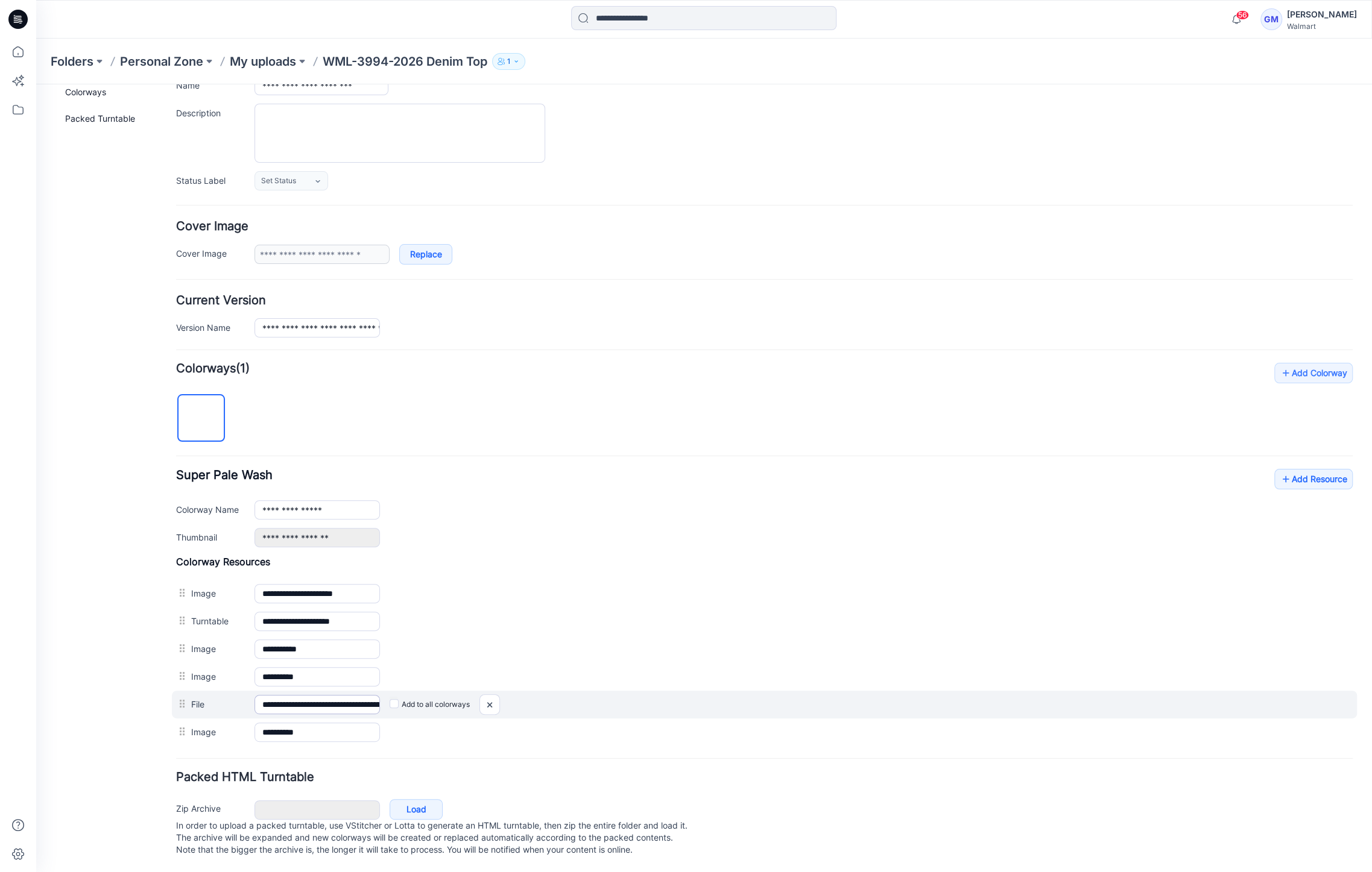
scroll to position [108, 0]
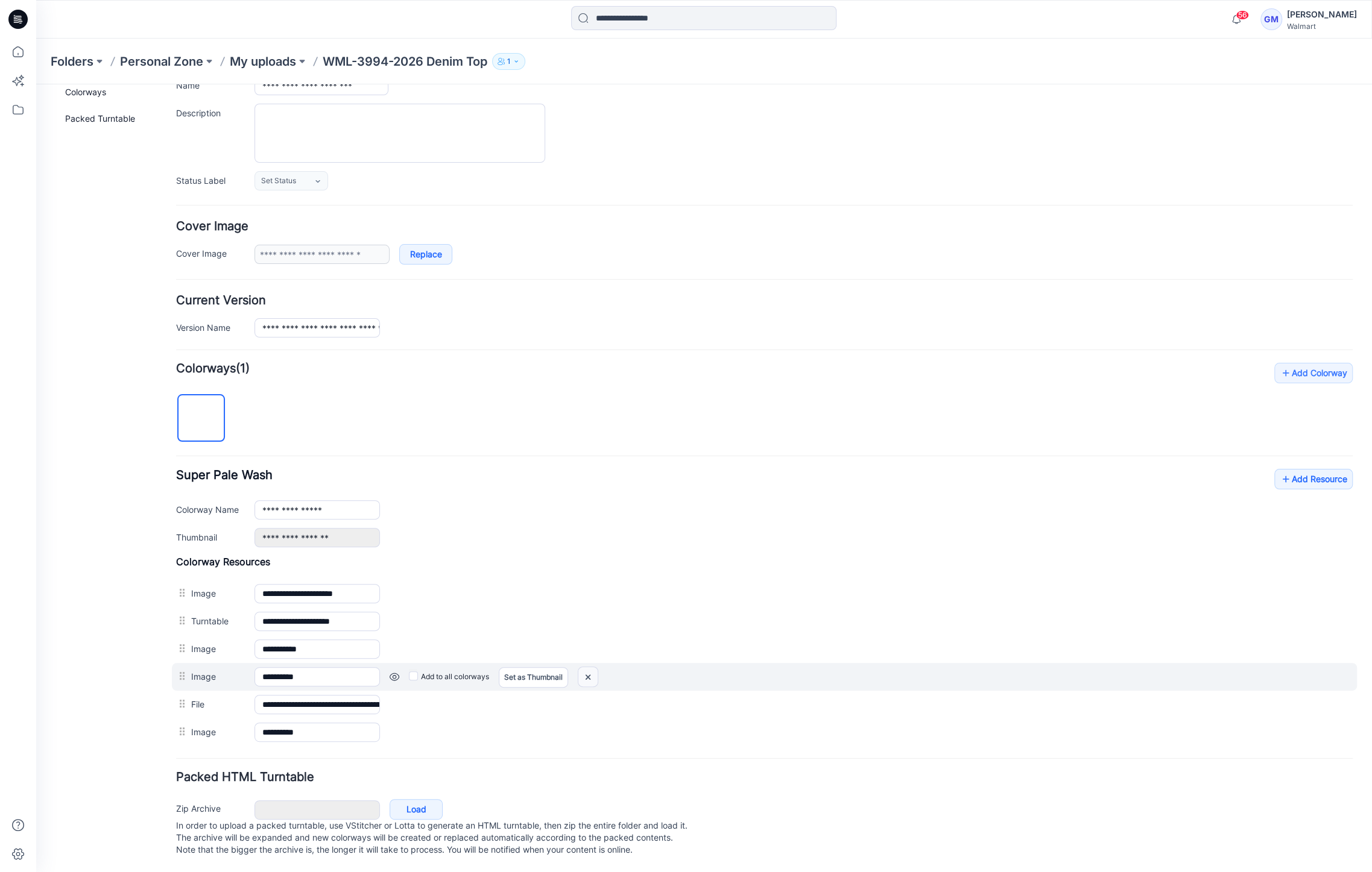
drag, startPoint x: 591, startPoint y: 667, endPoint x: 784, endPoint y: 148, distance: 553.7
click at [591, 667] on img at bounding box center [588, 677] width 19 height 20
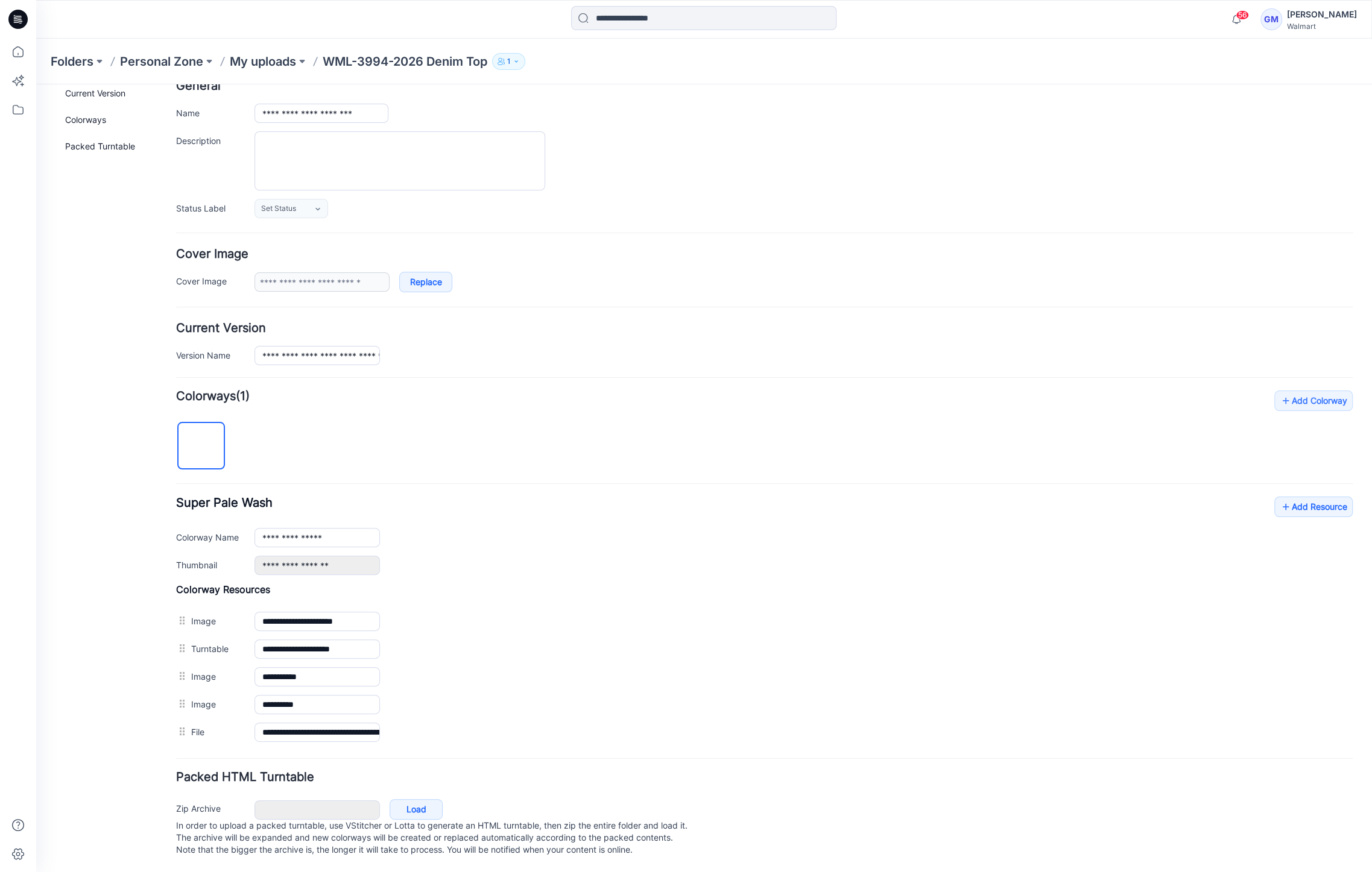
scroll to position [81, 0]
click at [1322, 499] on link "Add Resource" at bounding box center [1313, 507] width 78 height 20
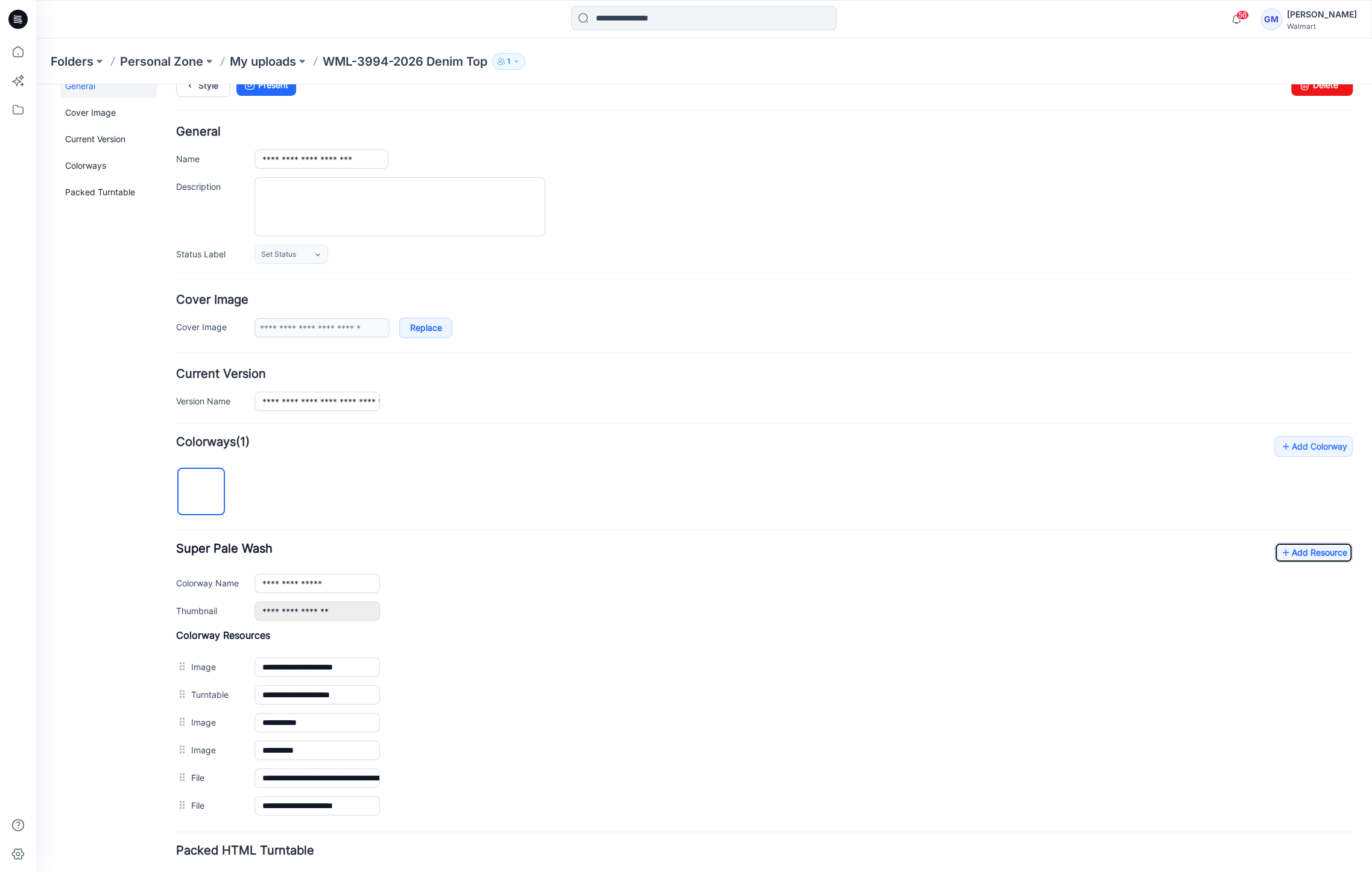
scroll to position [0, 0]
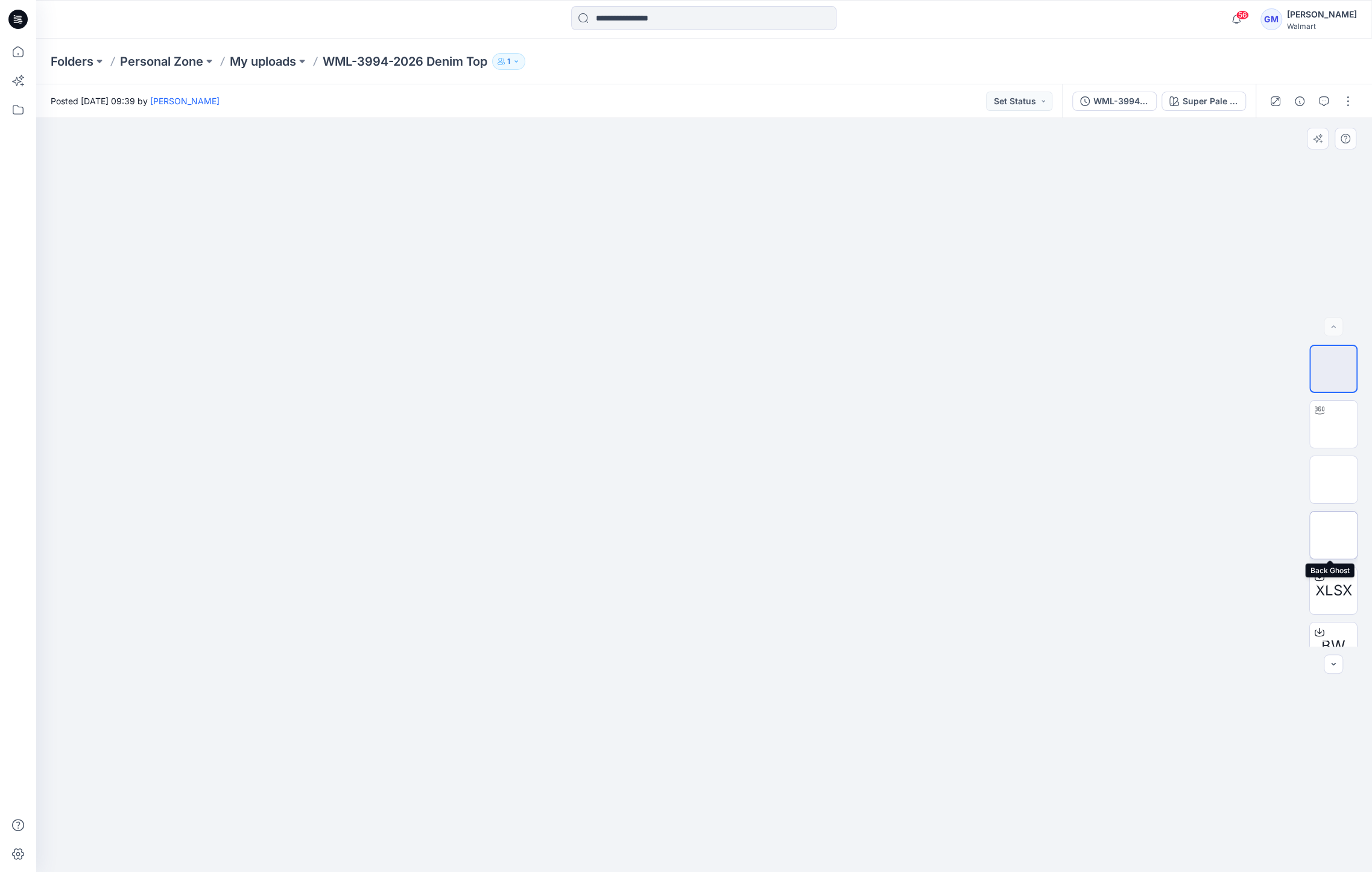
click at [1333, 535] on img at bounding box center [1333, 535] width 0 height 0
click at [18, 56] on icon at bounding box center [18, 52] width 11 height 11
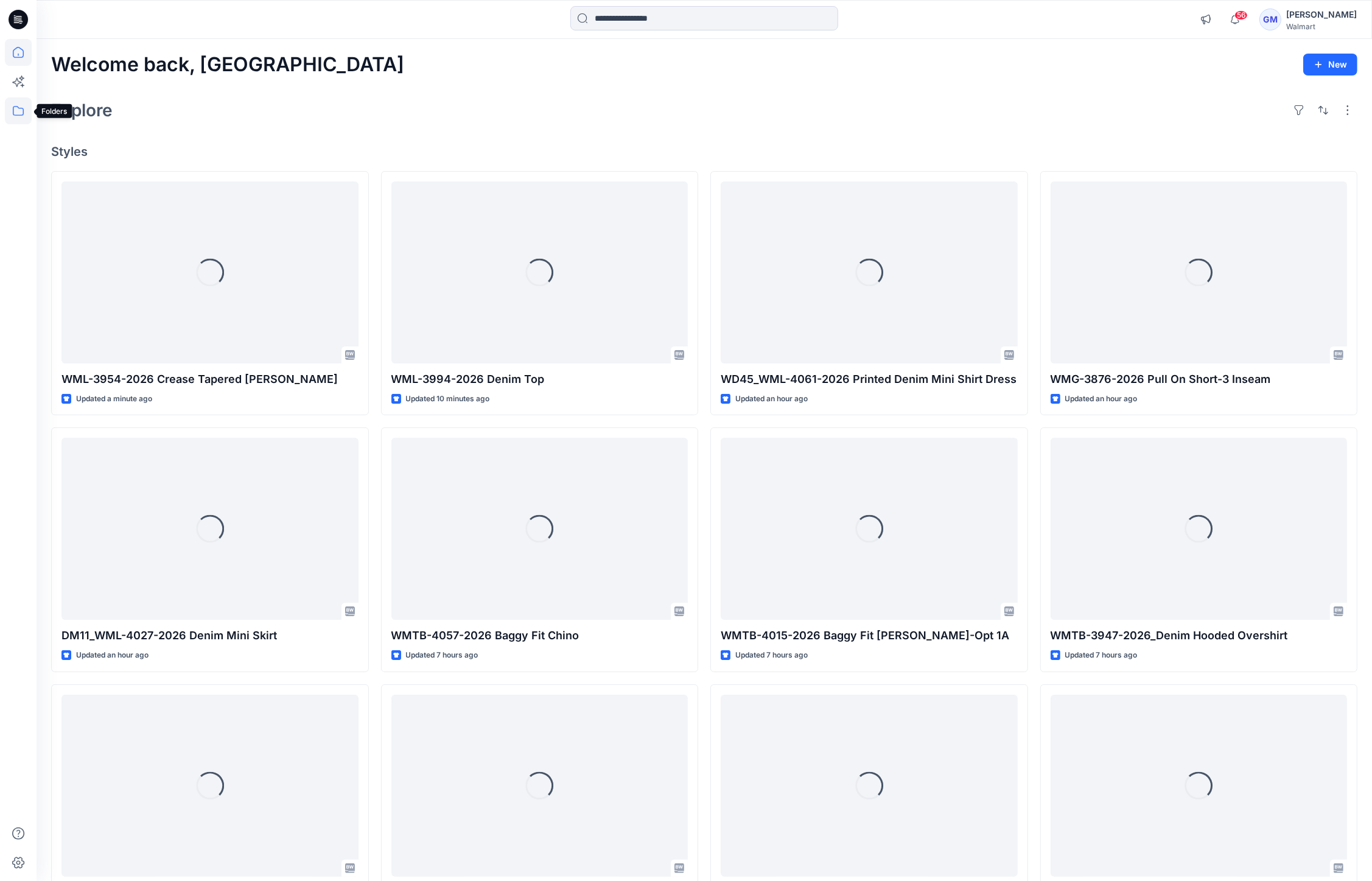
click at [14, 104] on icon at bounding box center [18, 111] width 27 height 27
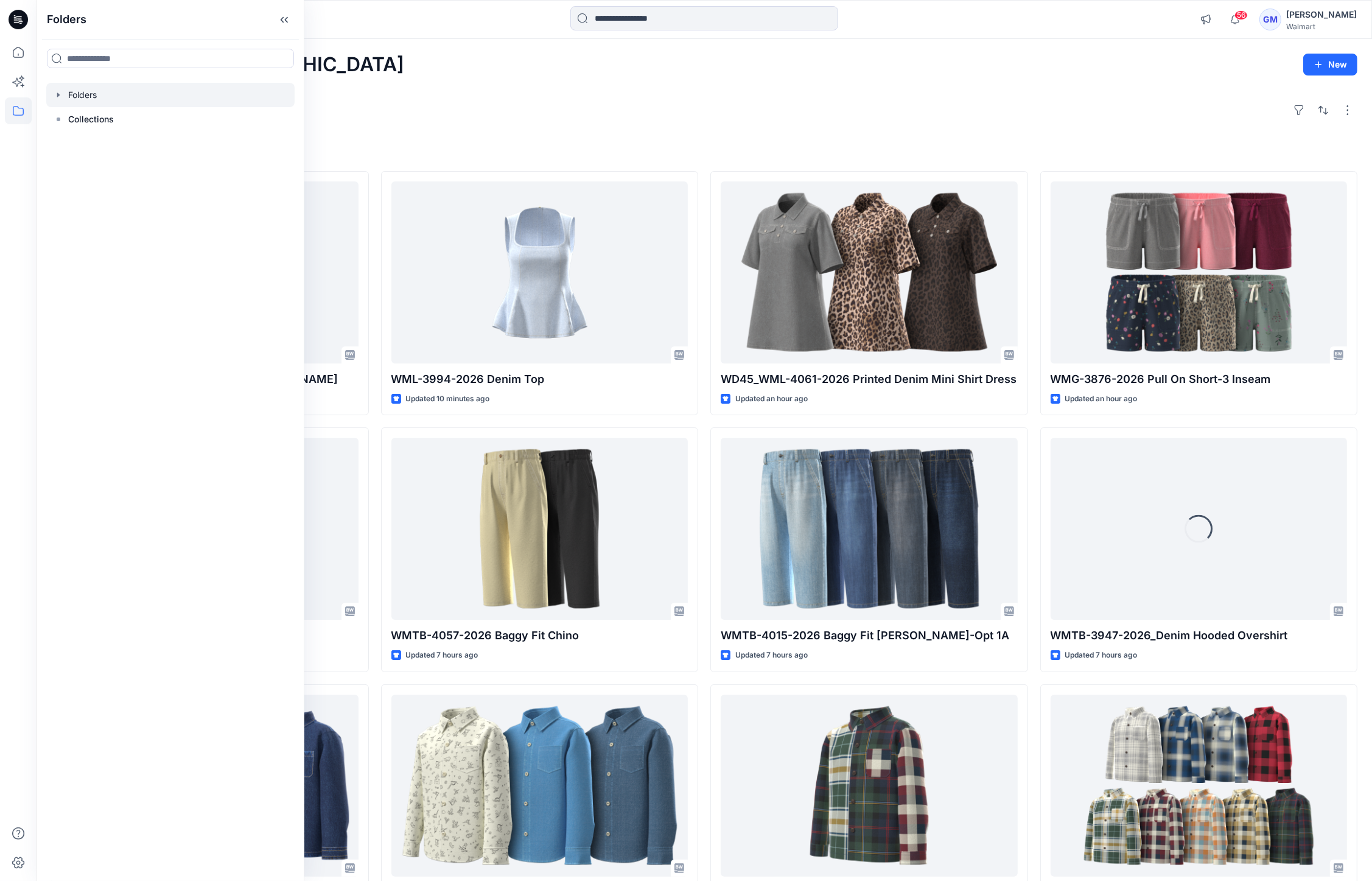
click at [129, 103] on div at bounding box center [170, 94] width 248 height 24
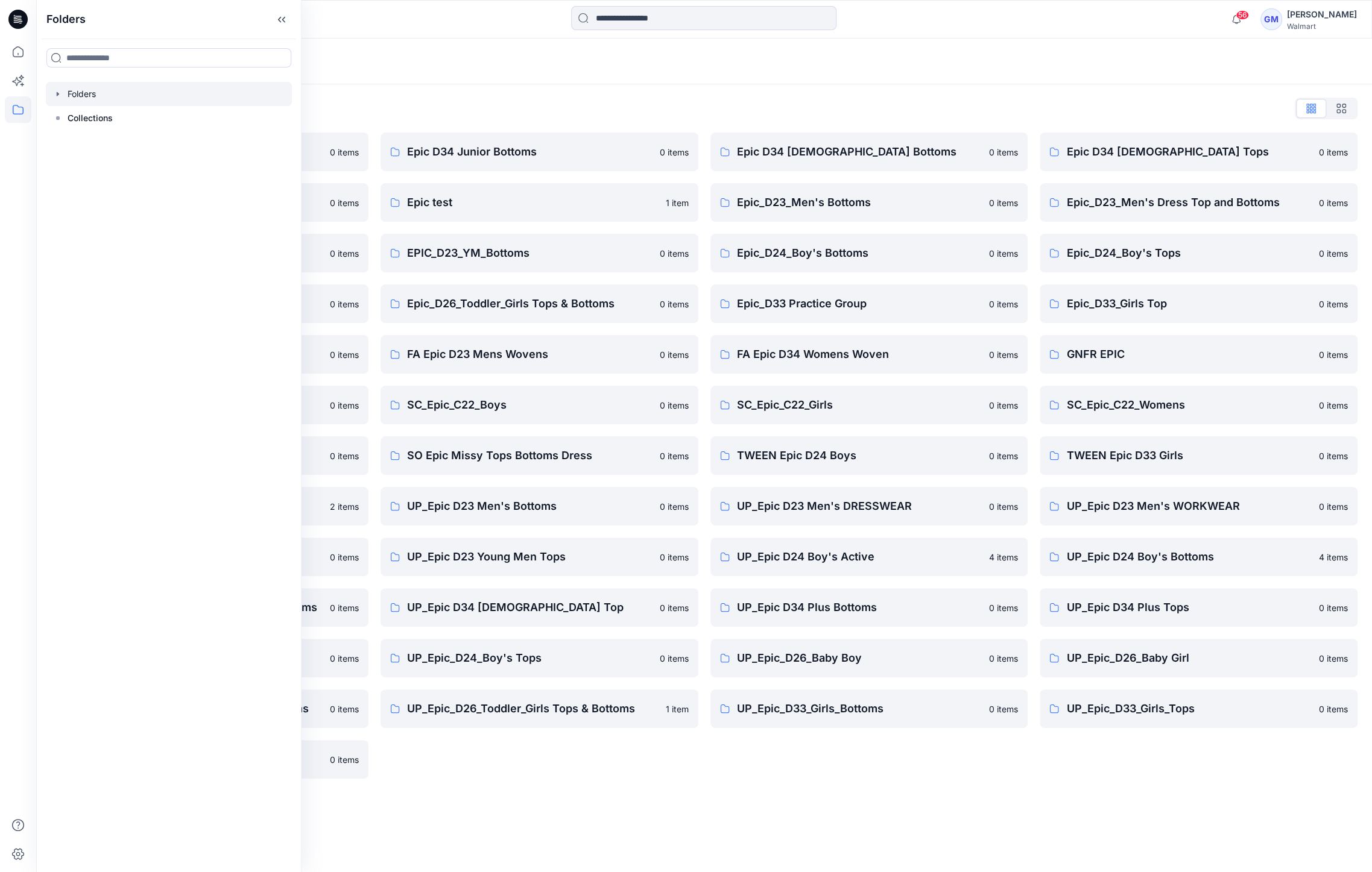
click at [590, 100] on div "Folders List" at bounding box center [704, 108] width 1307 height 19
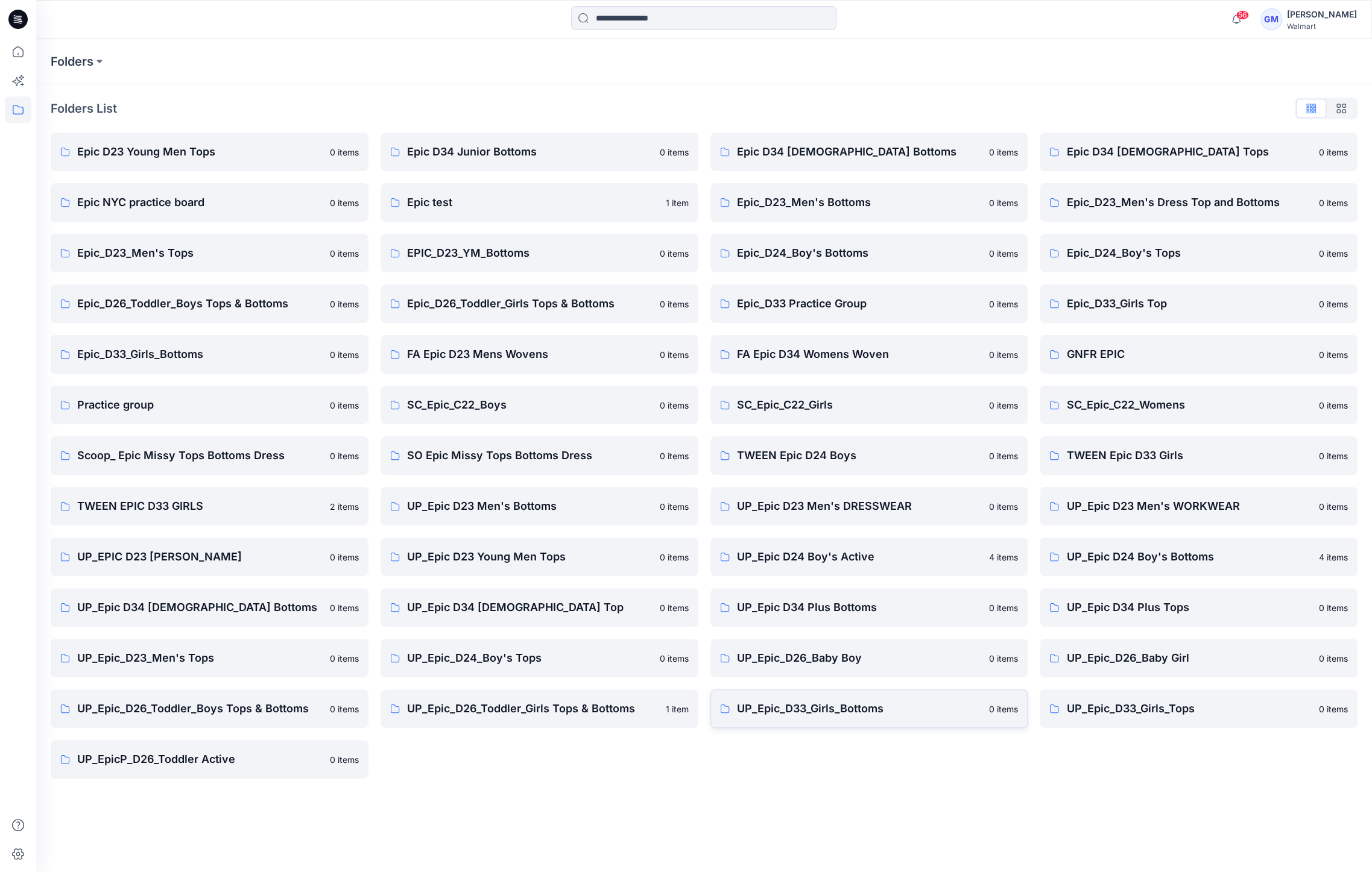
click at [864, 708] on p "UP_Epic_D33_Girls_Bottoms" at bounding box center [859, 708] width 245 height 17
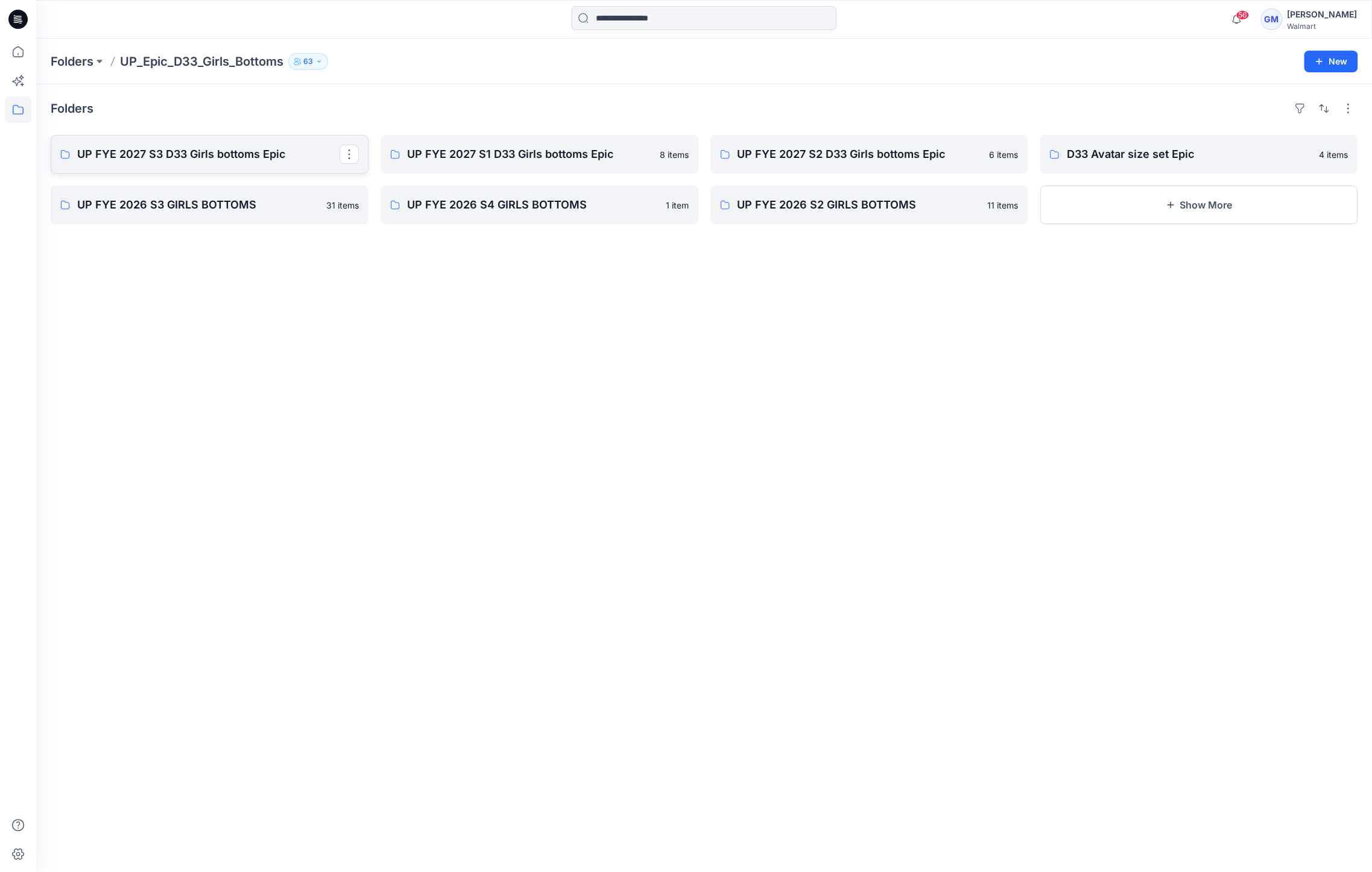
click at [330, 148] on p "UP FYE 2027 S3 D33 Girls bottoms Epic" at bounding box center [208, 154] width 262 height 17
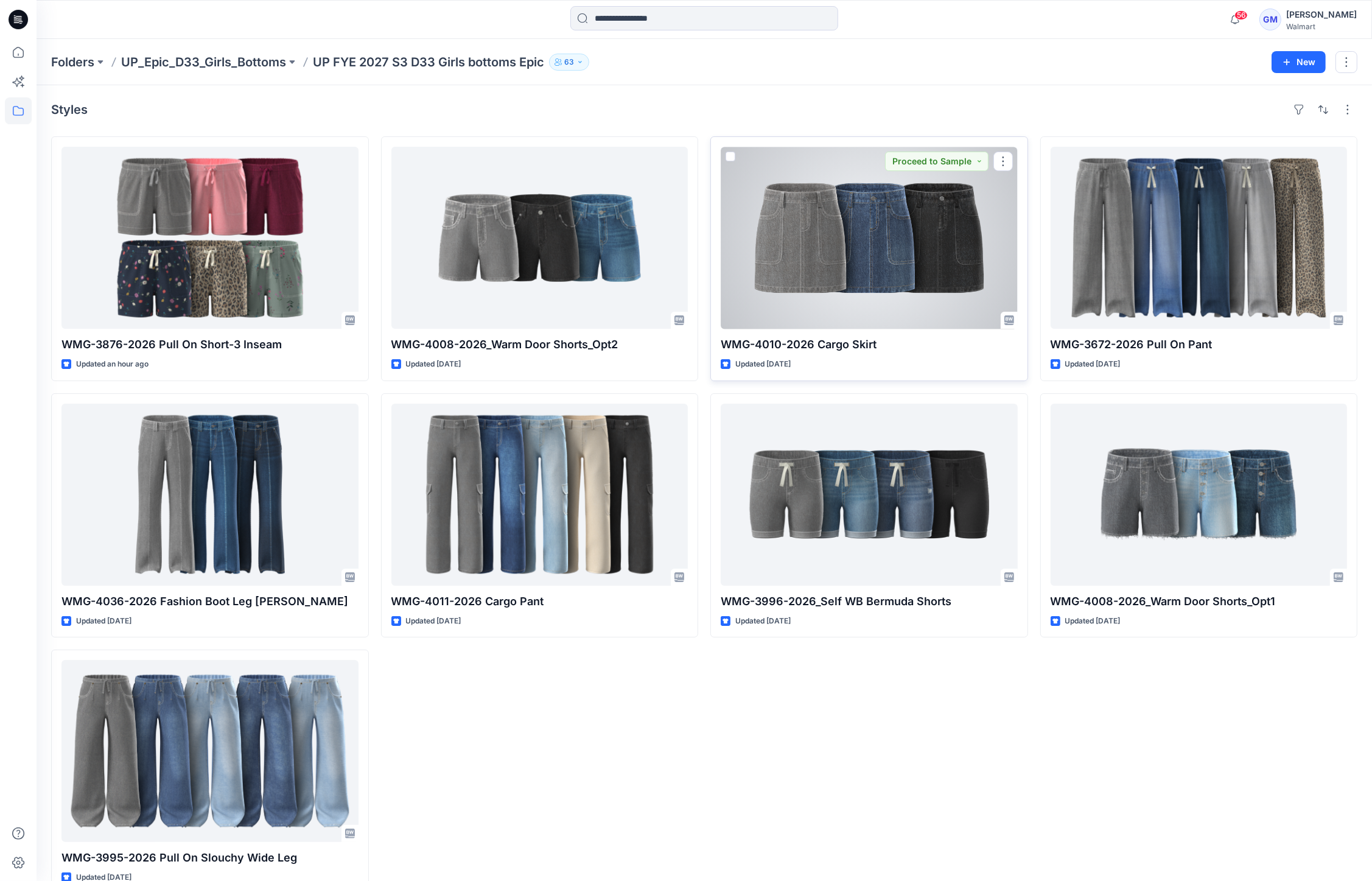
click at [883, 244] on div at bounding box center [869, 237] width 297 height 182
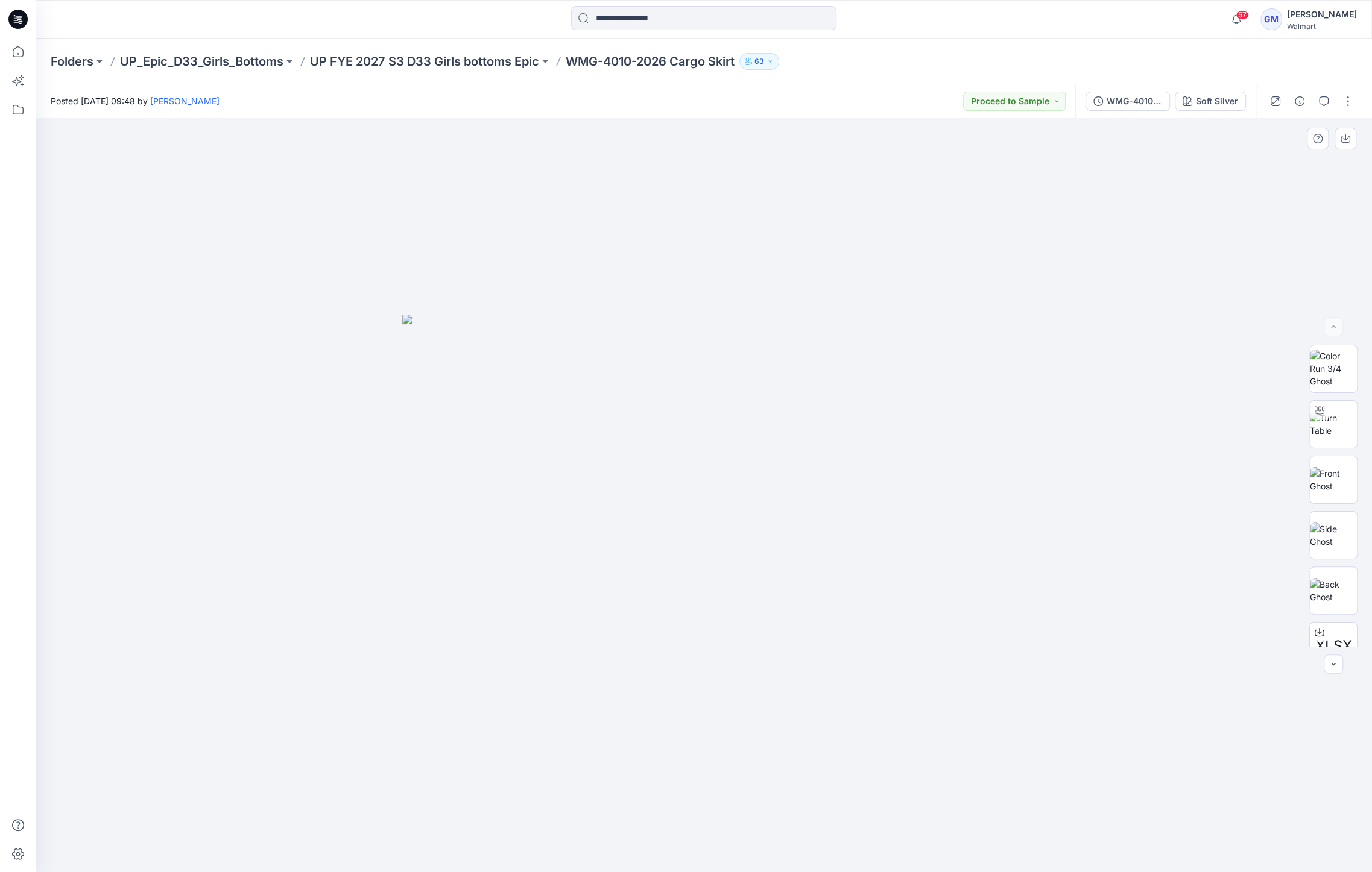
click at [485, 255] on div at bounding box center [704, 495] width 1336 height 754
